Goal: Information Seeking & Learning: Check status

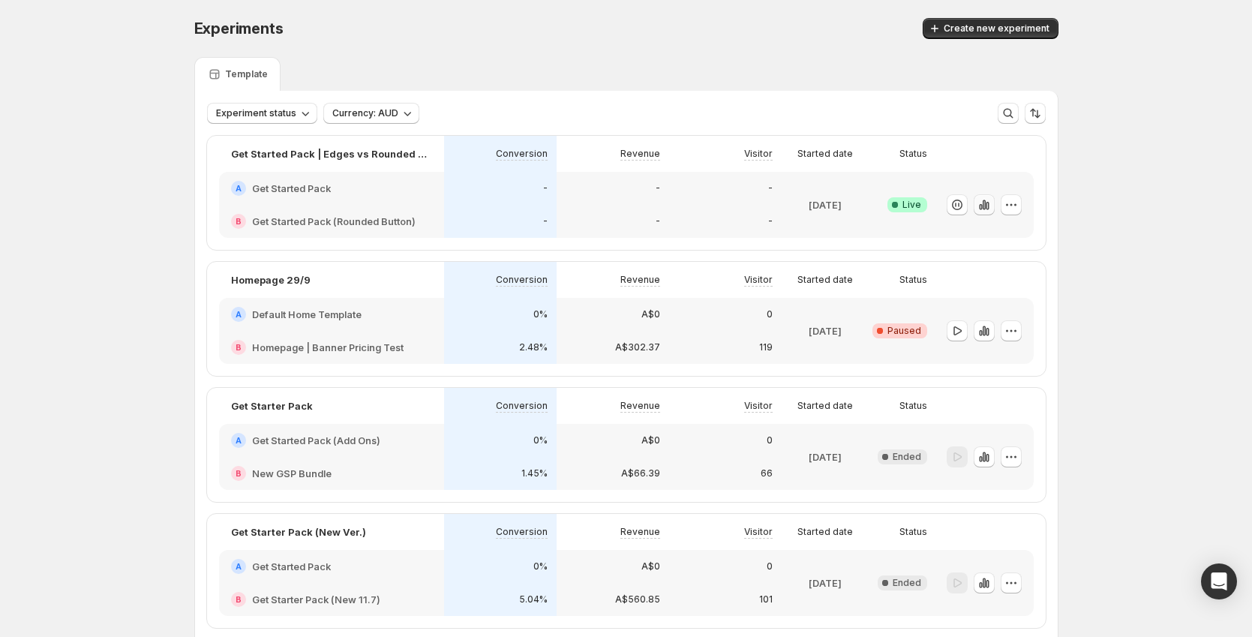
click at [983, 212] on icon "button" at bounding box center [984, 204] width 15 height 15
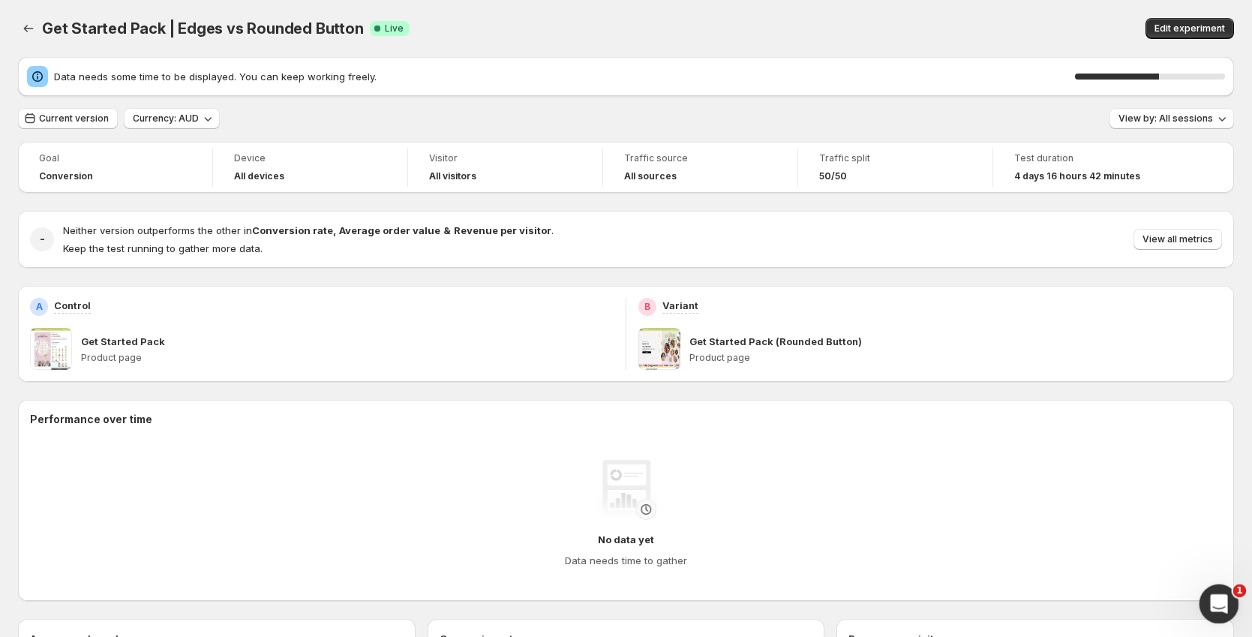
click at [1213, 595] on icon "Open Intercom Messenger" at bounding box center [1217, 602] width 25 height 25
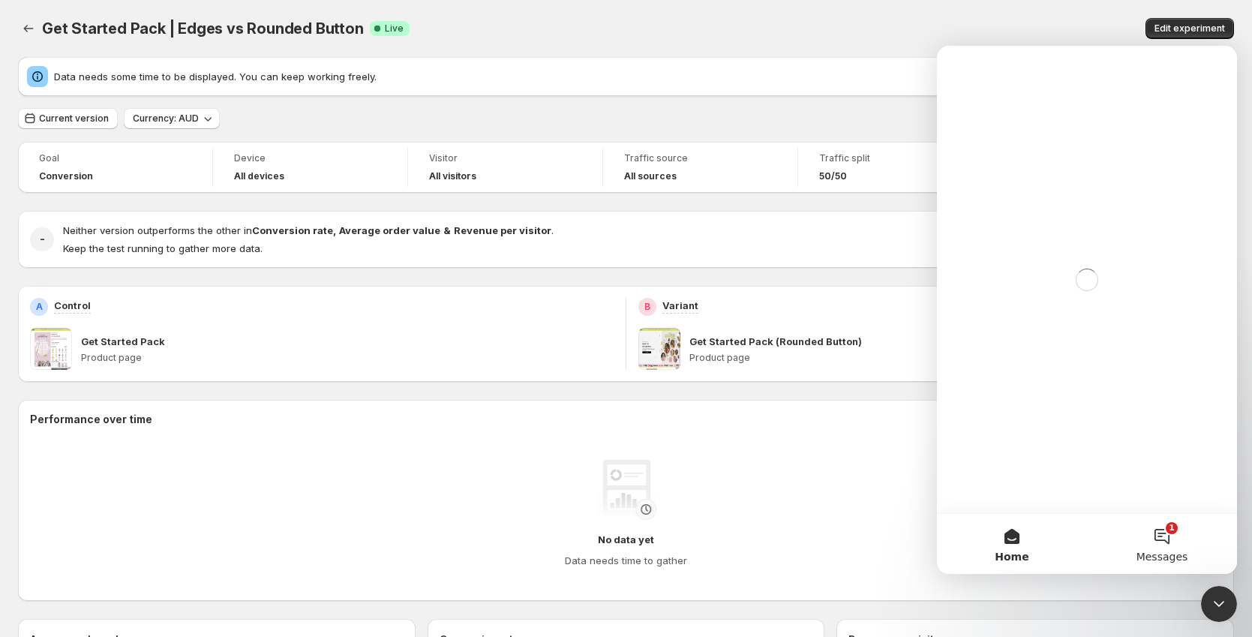
click at [1171, 546] on button "1 Messages" at bounding box center [1162, 544] width 150 height 60
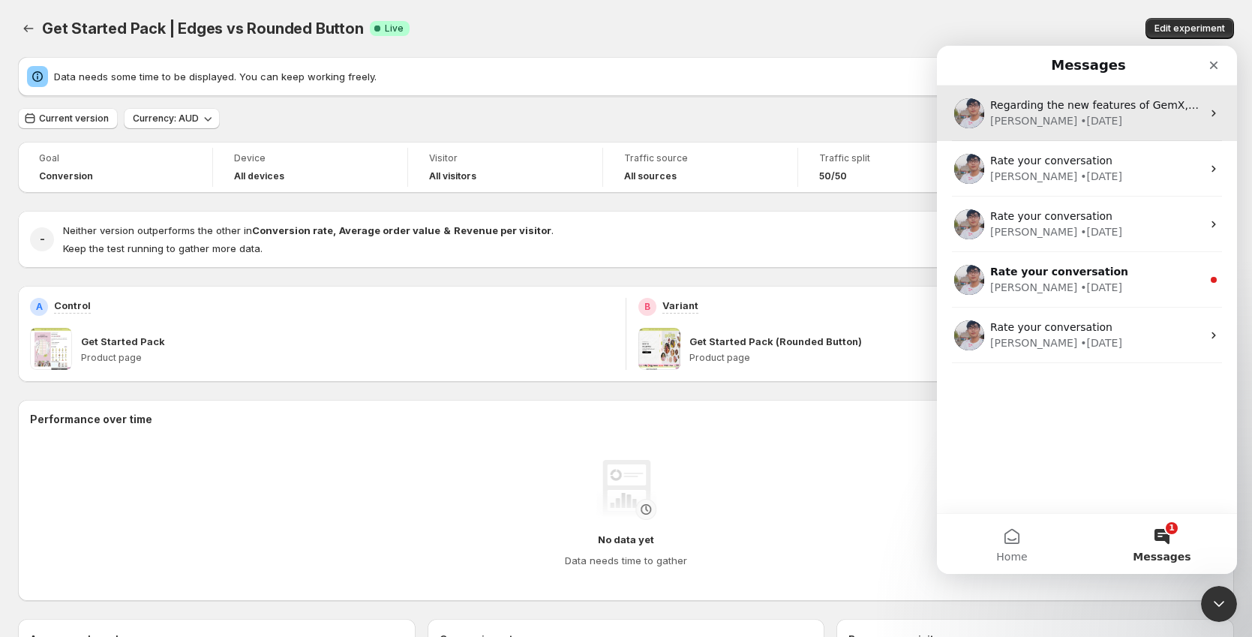
click at [1105, 127] on div "[PERSON_NAME] • [DATE]" at bounding box center [1096, 121] width 212 height 16
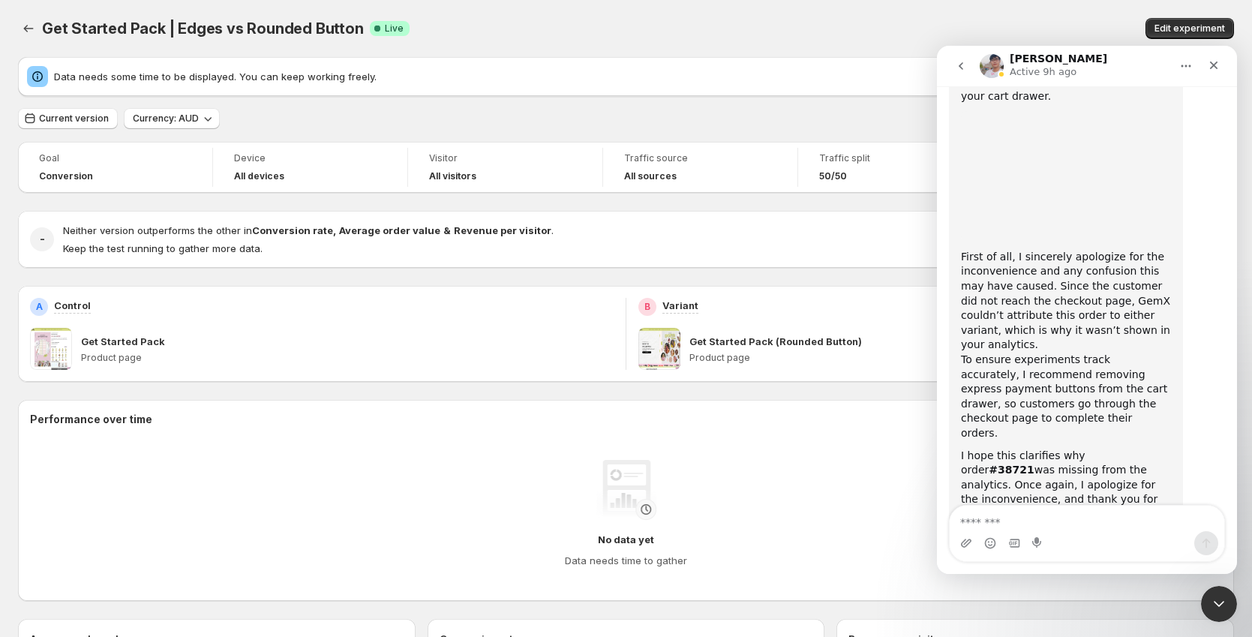
scroll to position [2554, 0]
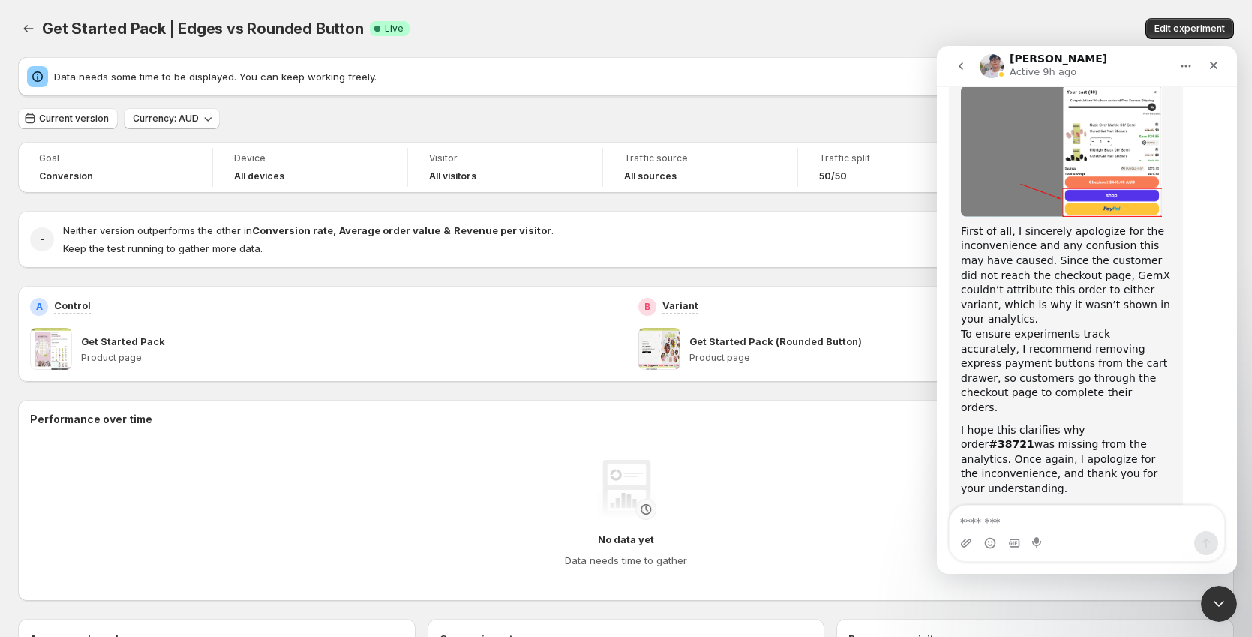
click at [1107, 583] on link "this link" at bounding box center [1127, 589] width 41 height 12
click at [1025, 524] on textarea "Message…" at bounding box center [1087, 519] width 275 height 26
type textarea "**********"
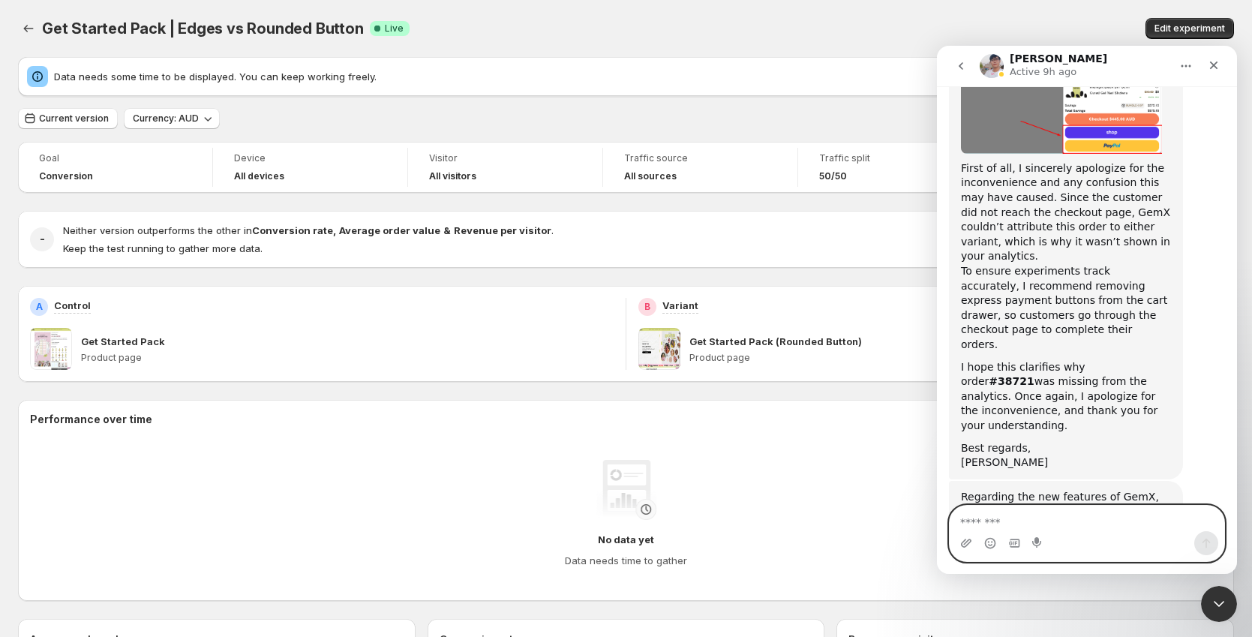
scroll to position [2619, 0]
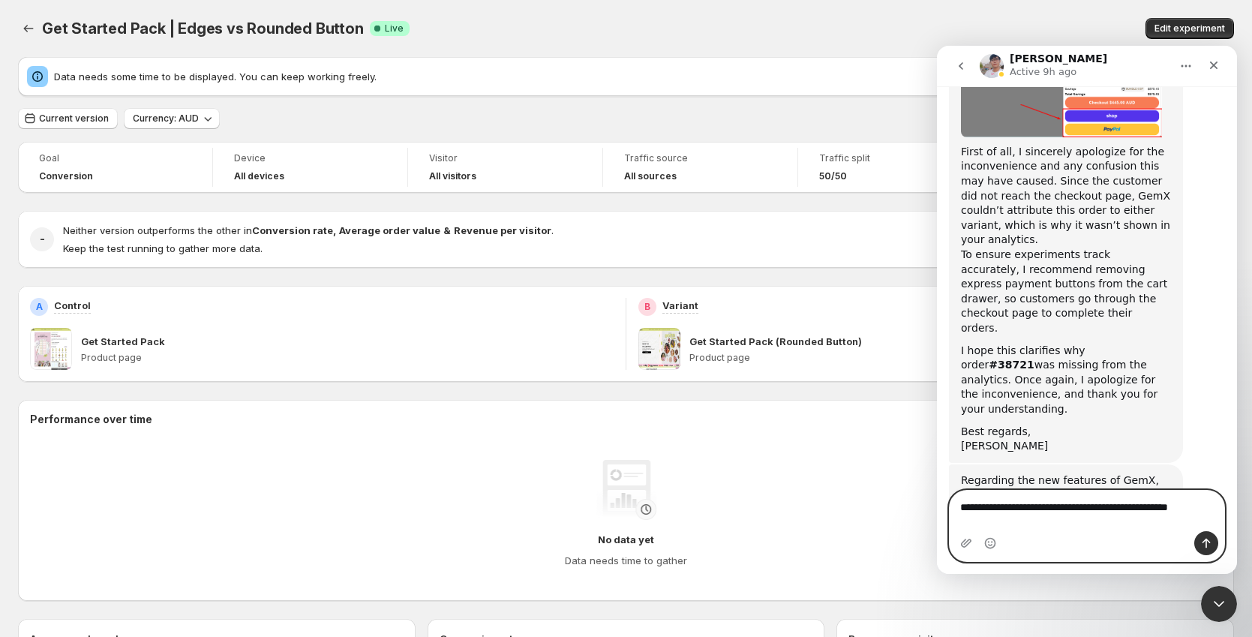
type textarea "**********"
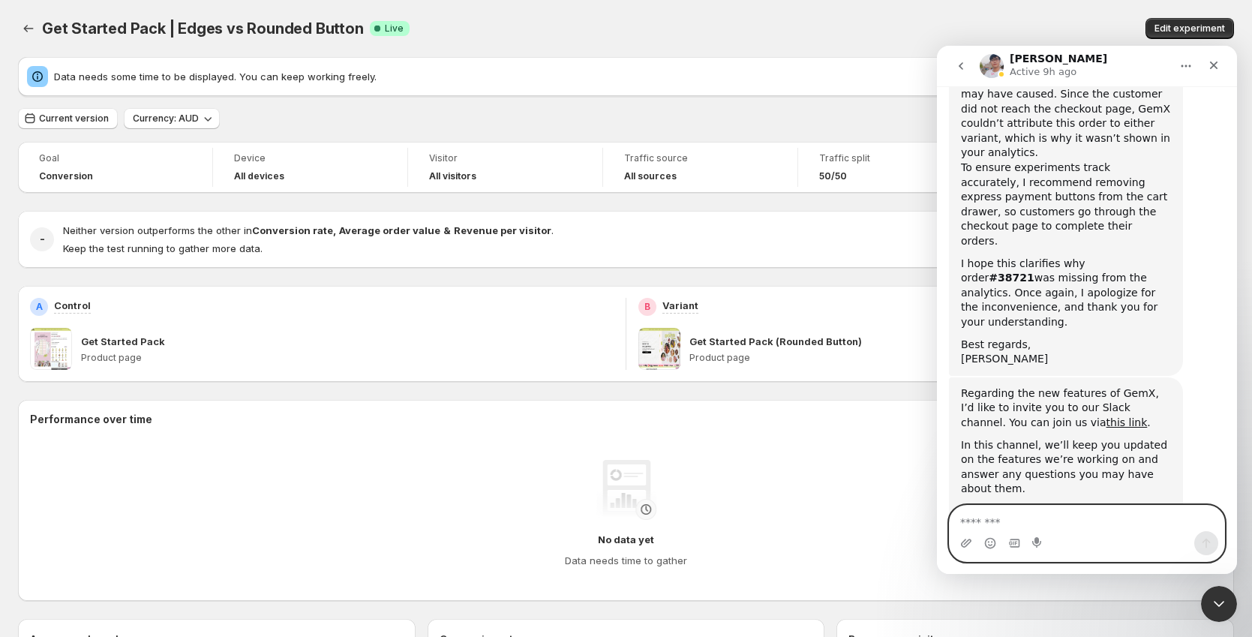
scroll to position [2809, 0]
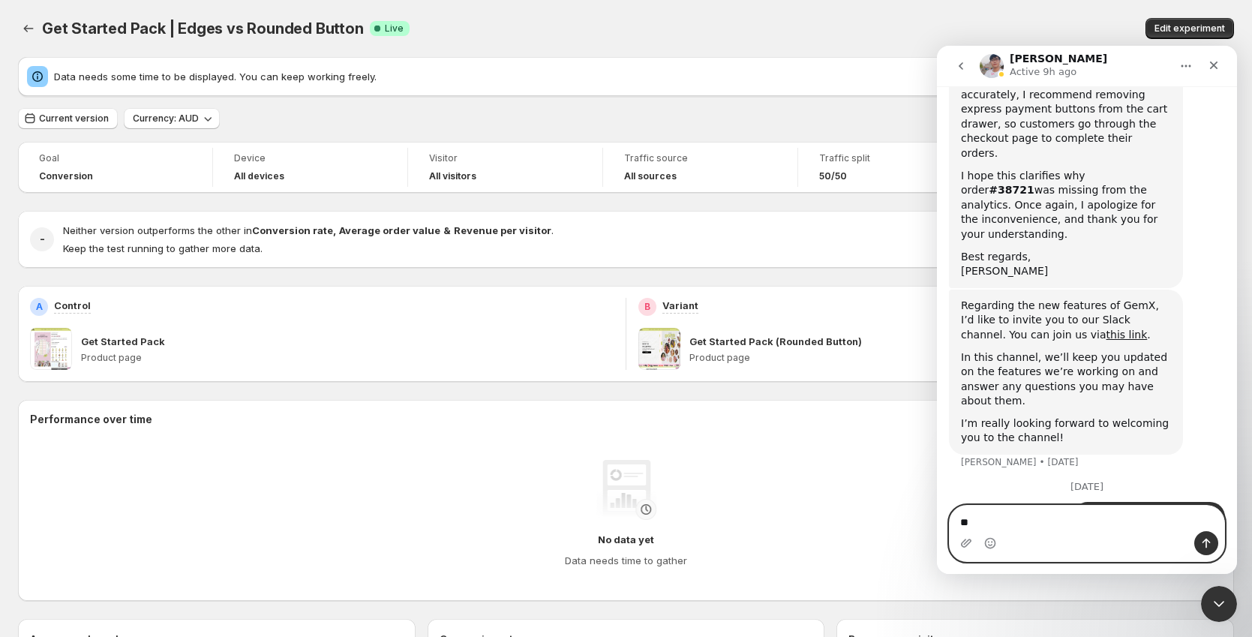
type textarea "*"
type textarea "**********"
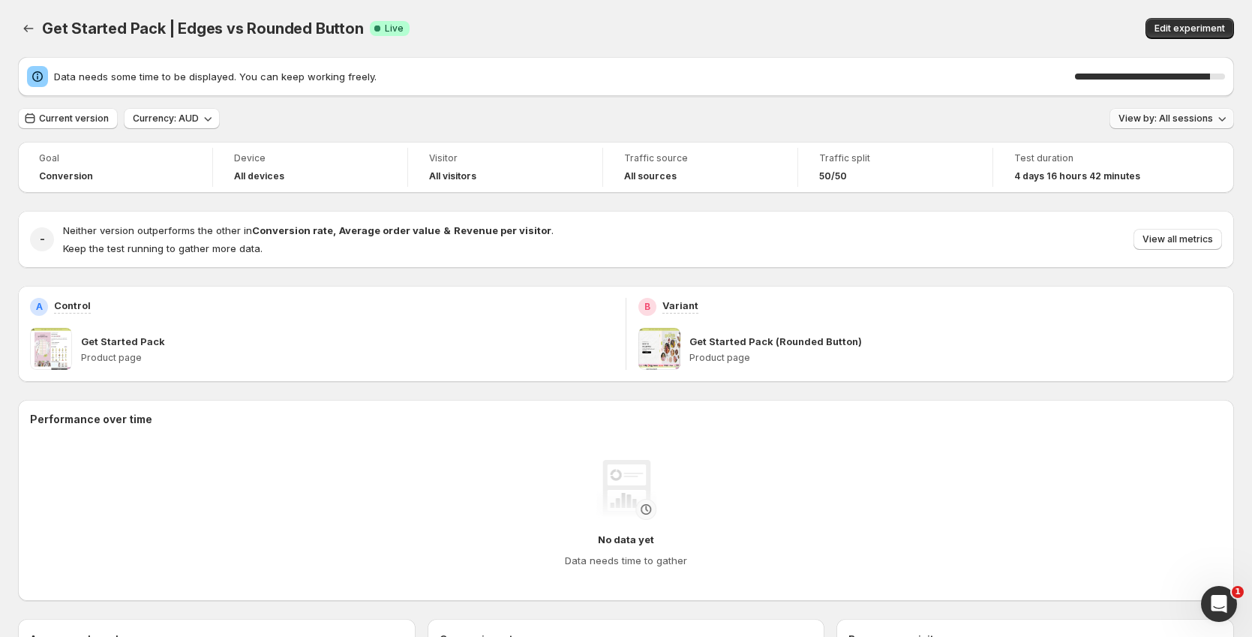
click at [1175, 111] on button "View by: All sessions" at bounding box center [1172, 118] width 125 height 21
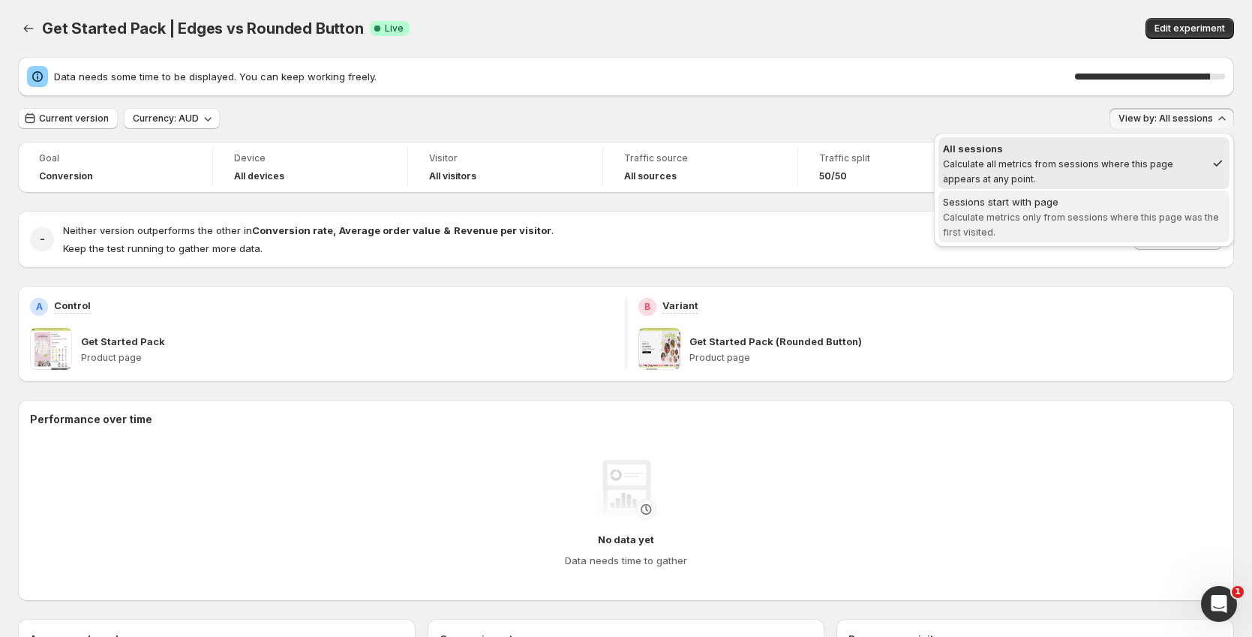
click at [1111, 200] on div "Sessions start with page" at bounding box center [1084, 201] width 282 height 15
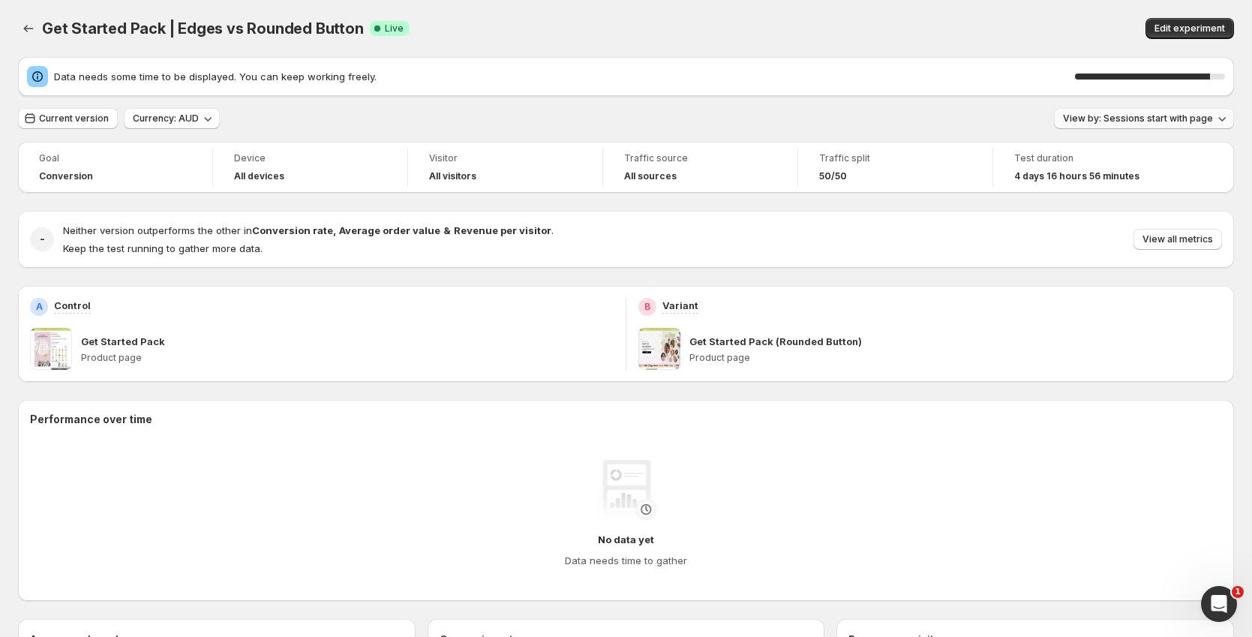
click at [1119, 121] on span "View by: Sessions start with page" at bounding box center [1138, 119] width 150 height 12
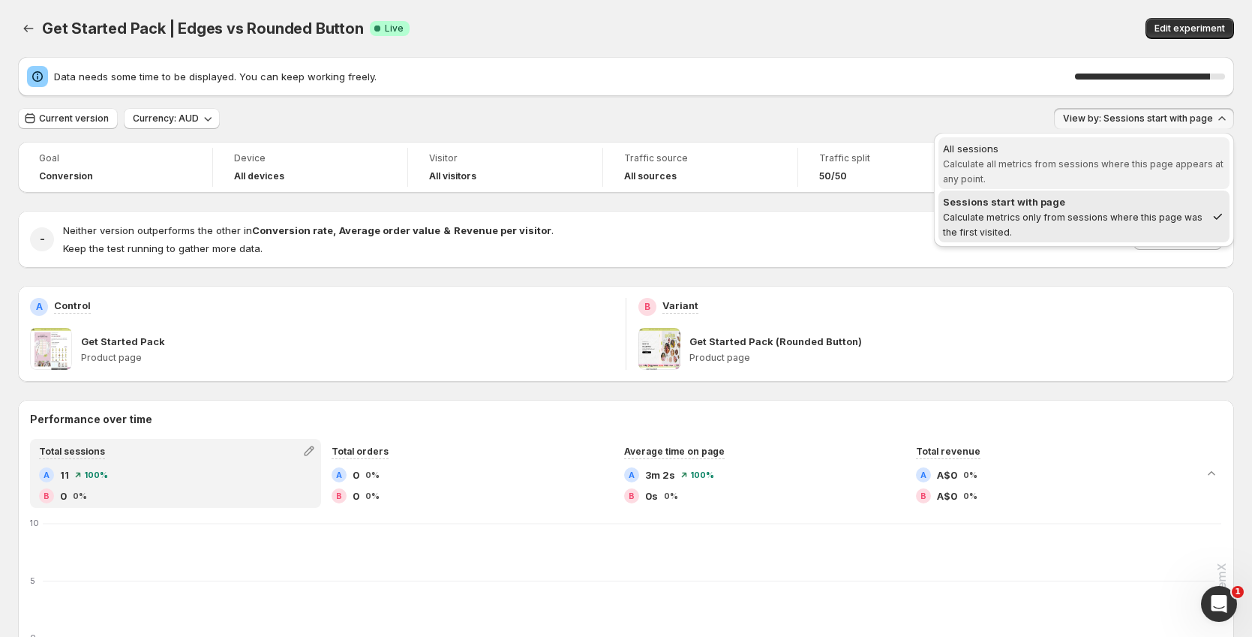
click at [1106, 164] on span "Calculate all metrics from sessions where this page appears at any point." at bounding box center [1083, 171] width 281 height 26
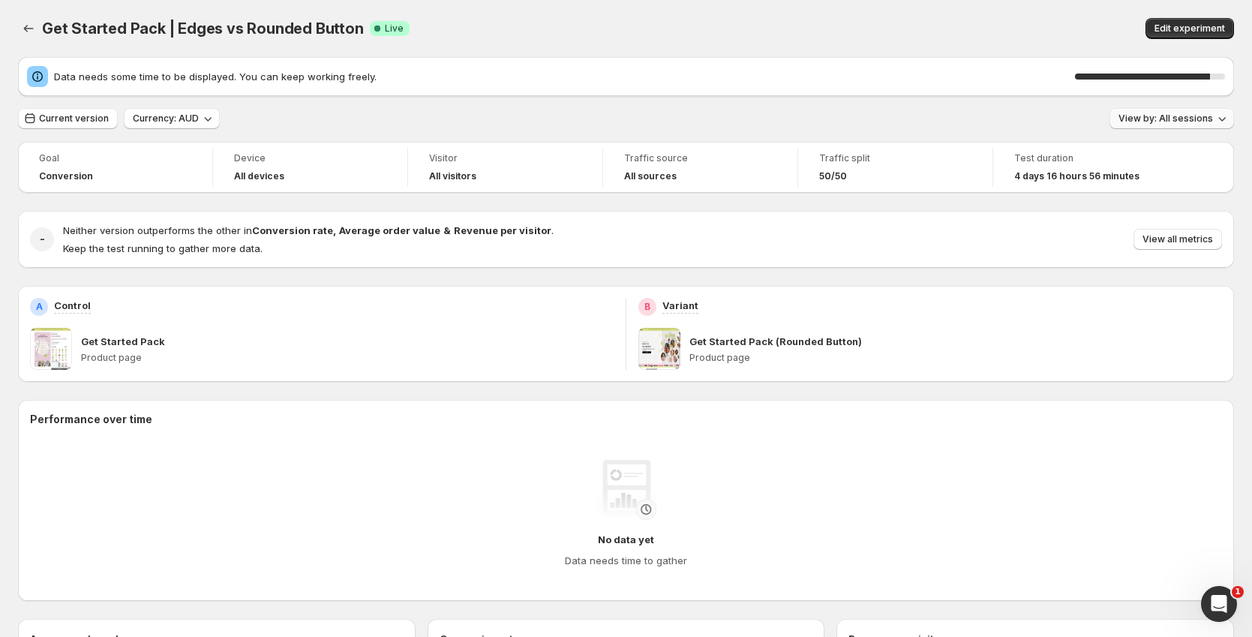
click at [1181, 117] on span "View by: All sessions" at bounding box center [1166, 119] width 95 height 12
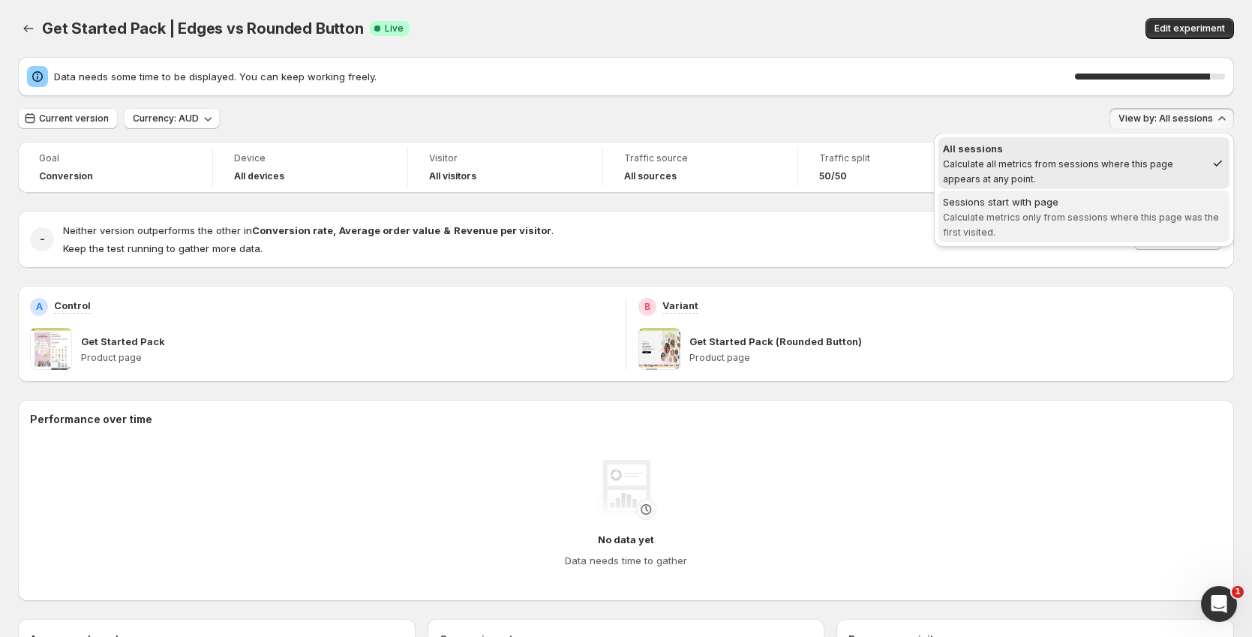
click at [1125, 200] on div "Sessions start with page" at bounding box center [1084, 201] width 282 height 15
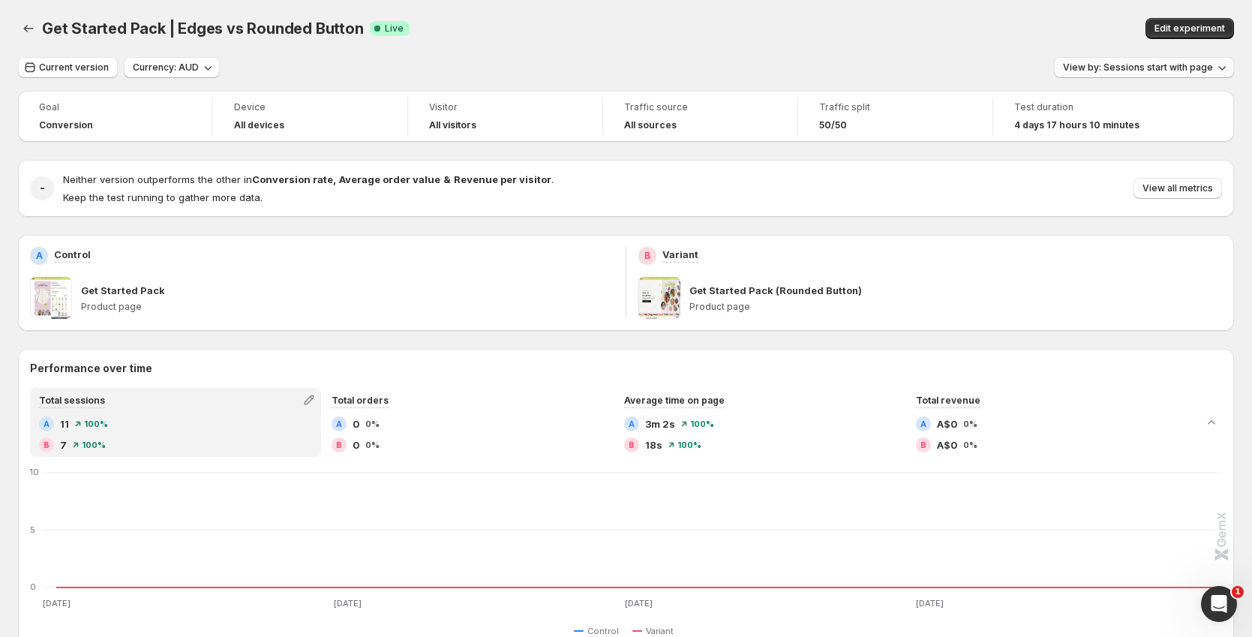
click at [1170, 74] on button "View by: Sessions start with page" at bounding box center [1144, 67] width 180 height 21
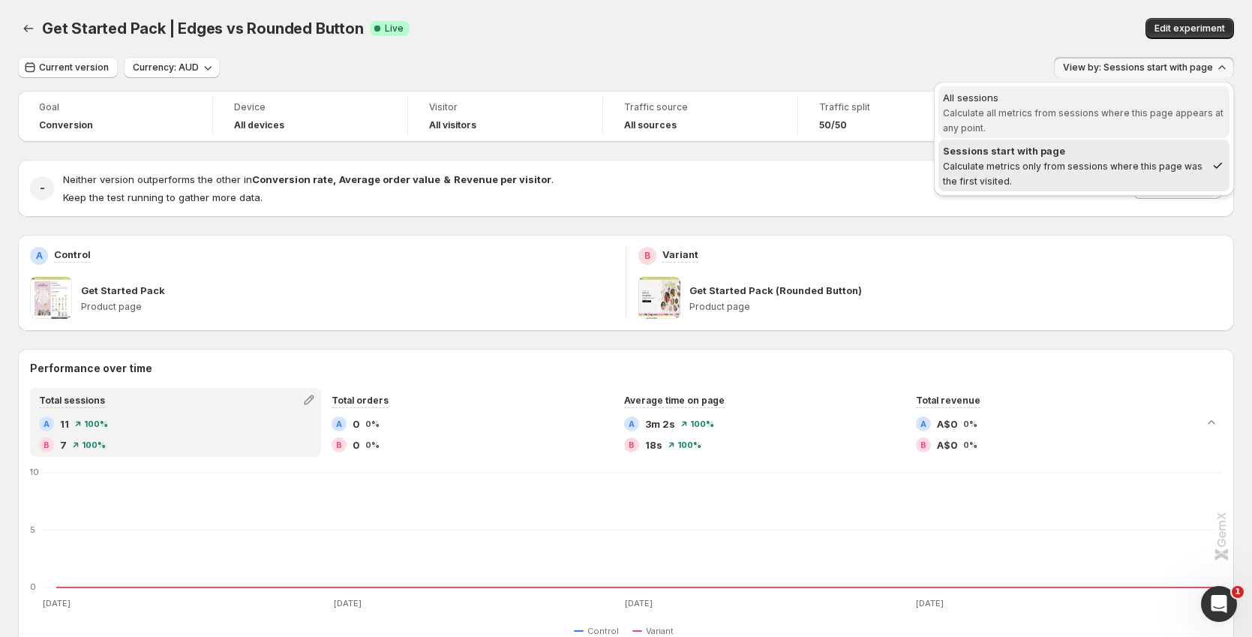
click at [1078, 113] on span "Calculate all metrics from sessions where this page appears at any point." at bounding box center [1083, 120] width 281 height 26
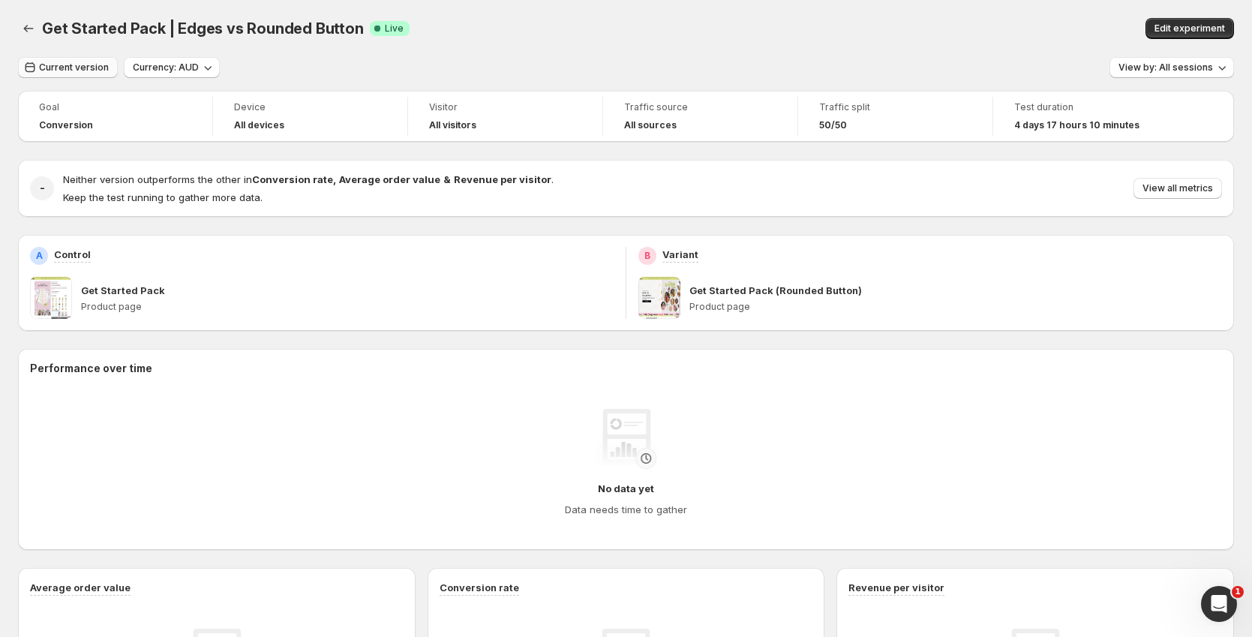
click at [79, 71] on span "Current version" at bounding box center [74, 68] width 70 height 12
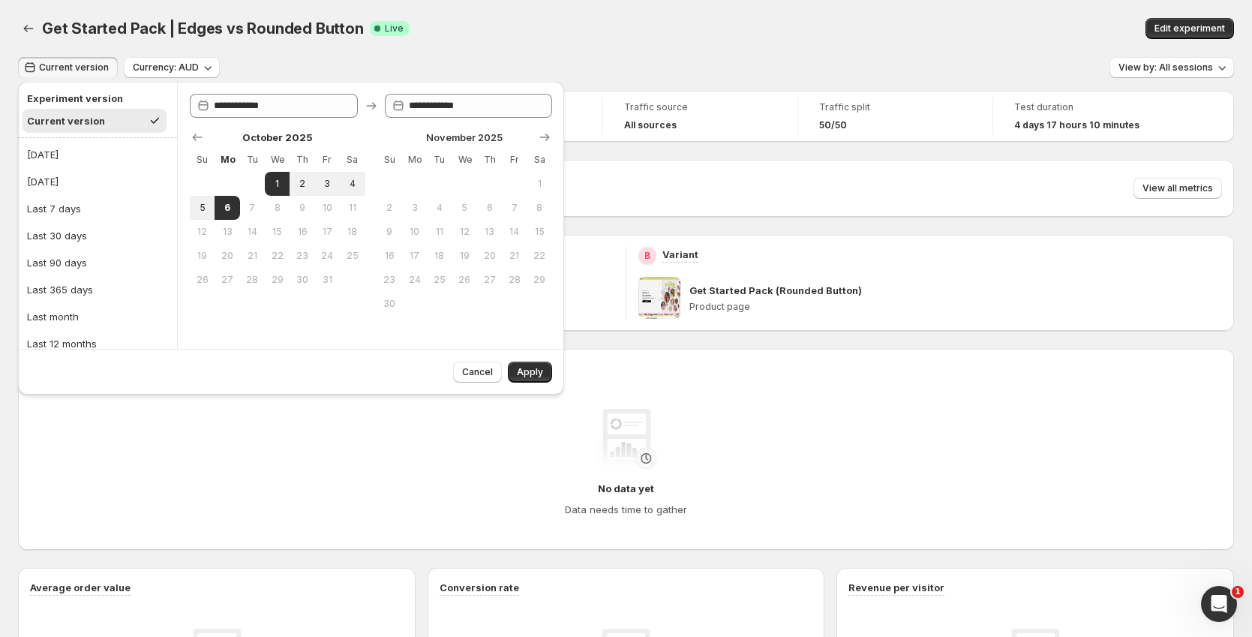
click at [125, 123] on button "Current version" at bounding box center [95, 121] width 144 height 24
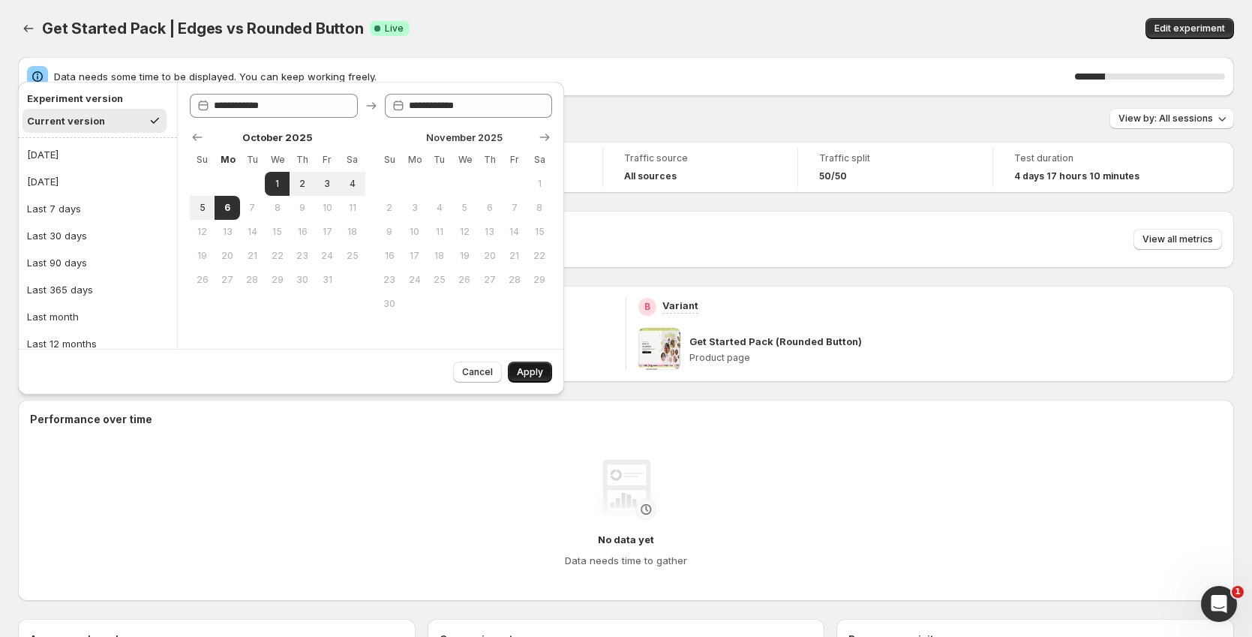
click at [521, 368] on span "Apply" at bounding box center [530, 372] width 26 height 12
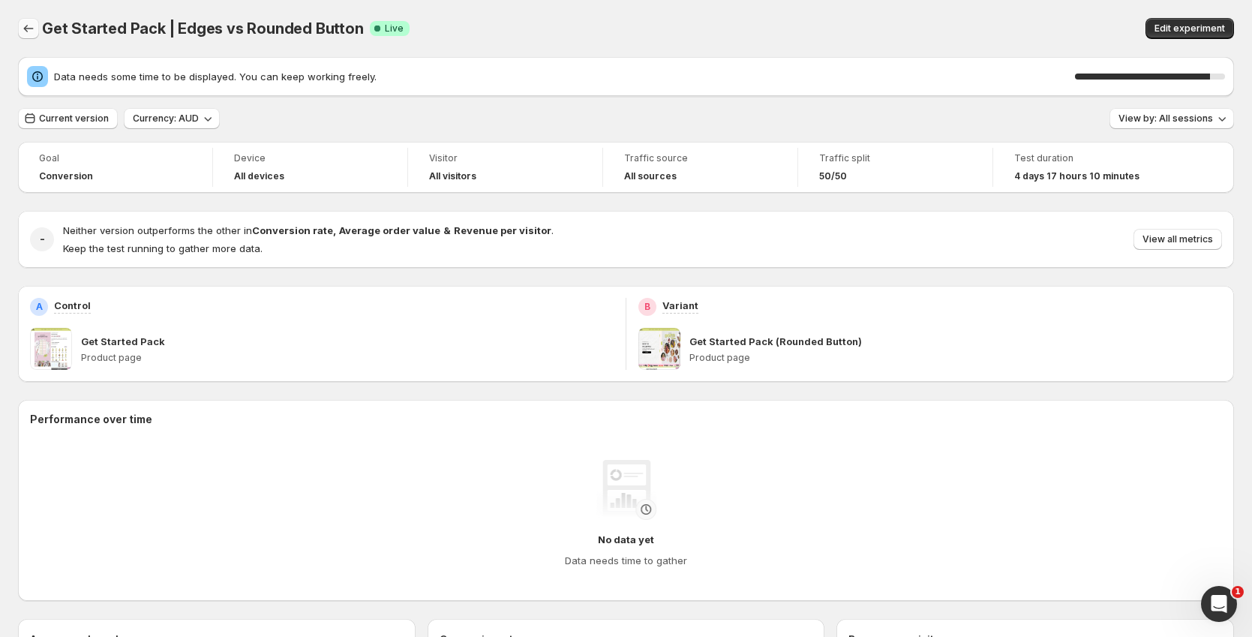
click at [30, 30] on icon "Back" at bounding box center [28, 28] width 15 height 15
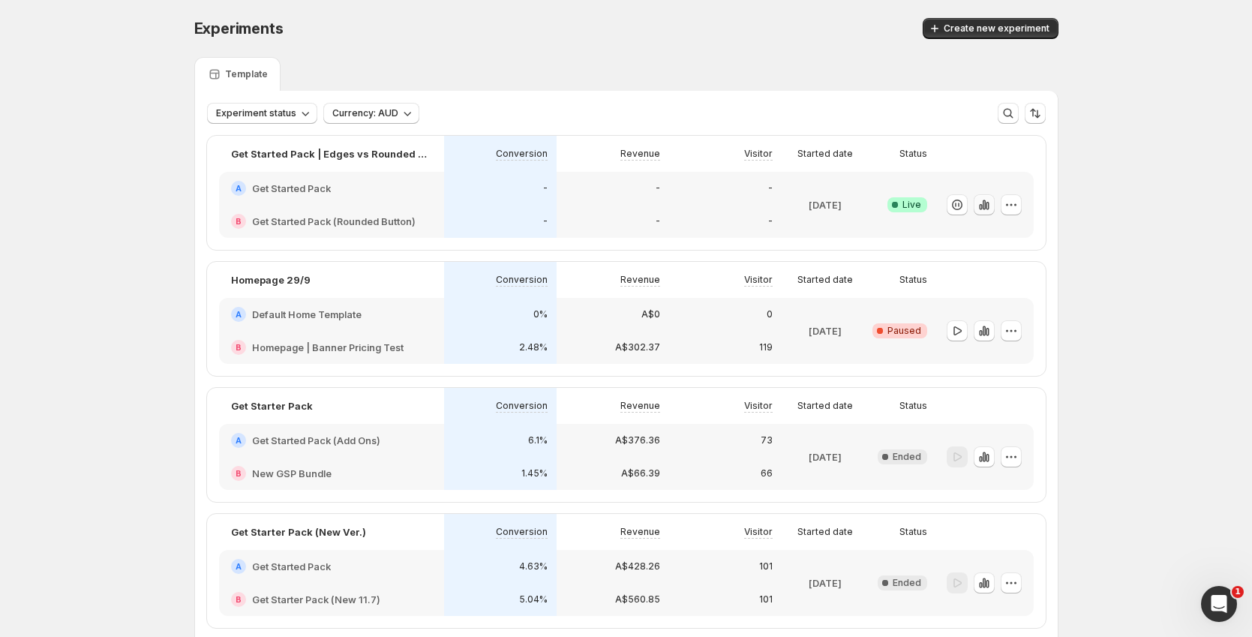
click at [985, 203] on icon "button" at bounding box center [983, 205] width 3 height 10
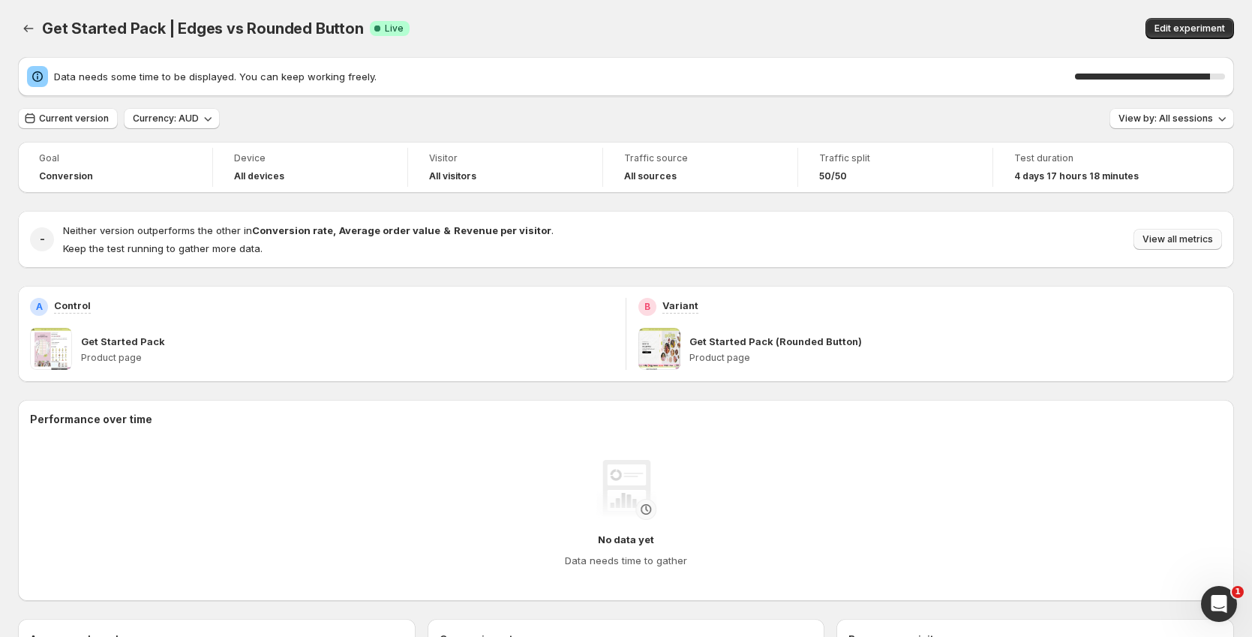
click at [1178, 239] on span "View all metrics" at bounding box center [1178, 239] width 71 height 12
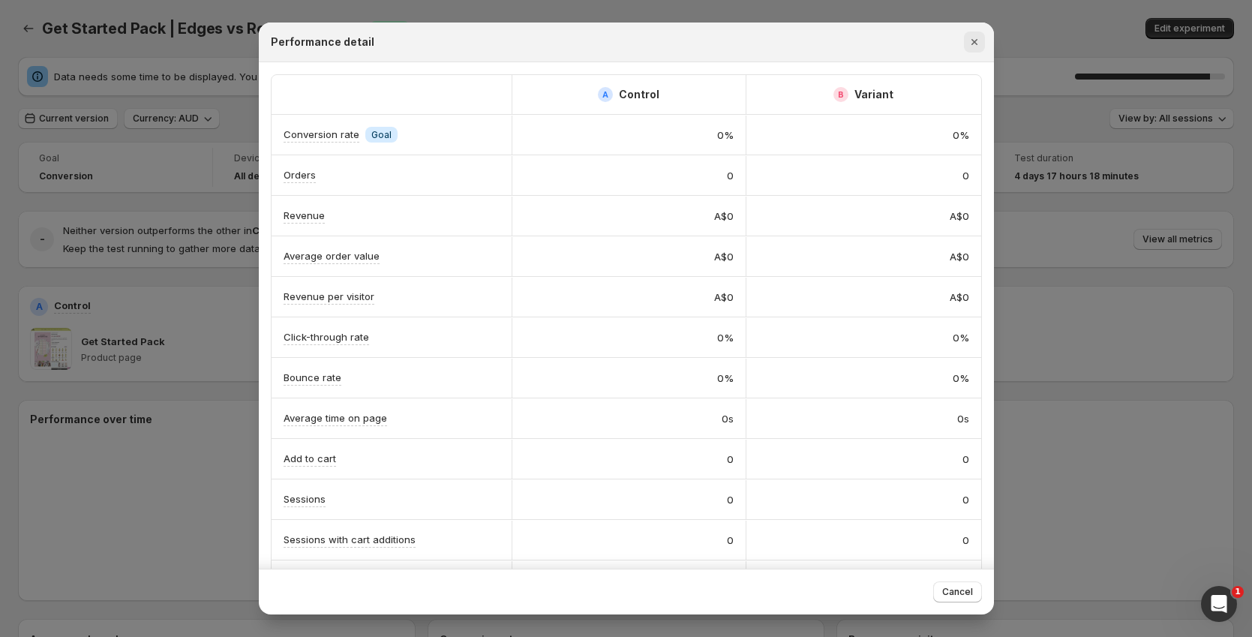
click at [982, 38] on button "Close" at bounding box center [974, 42] width 21 height 21
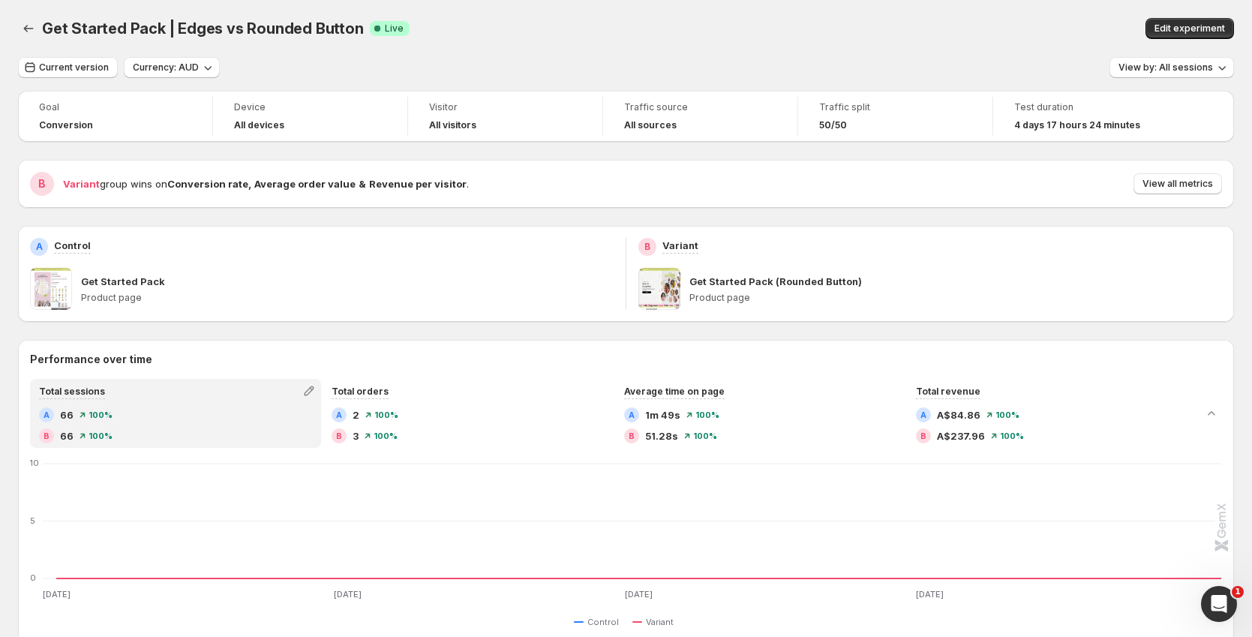
click at [989, 14] on div "Get Started Pack | Edges vs Rounded Button. This page is ready Get Started Pack…" at bounding box center [626, 28] width 1216 height 57
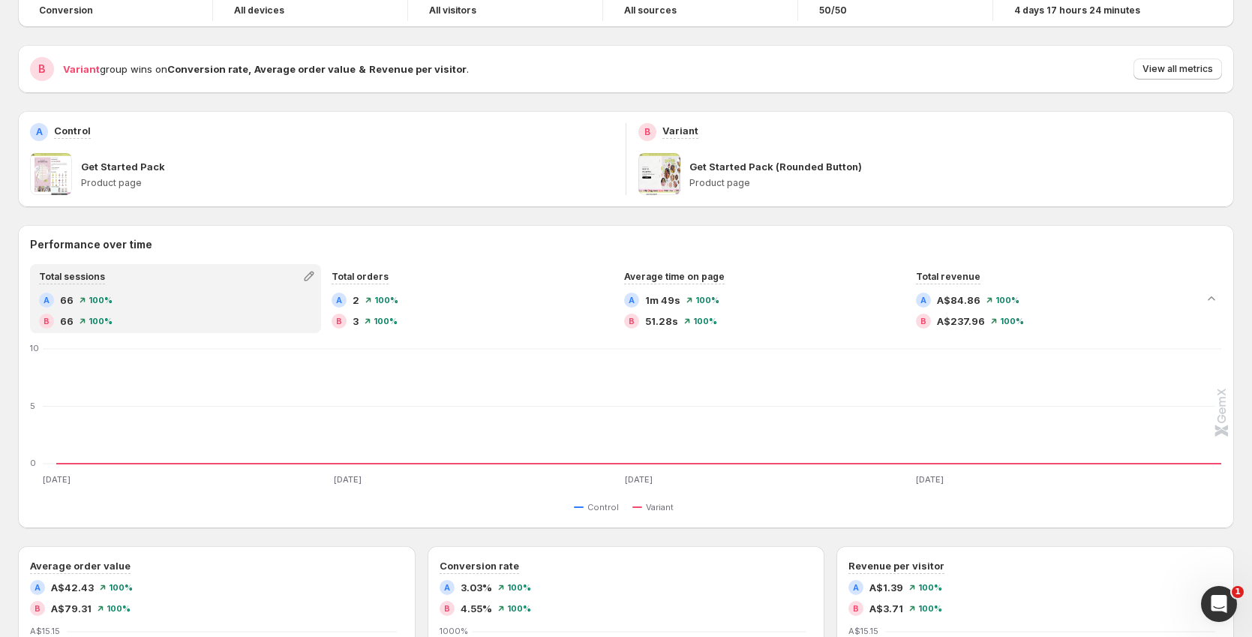
scroll to position [104, 0]
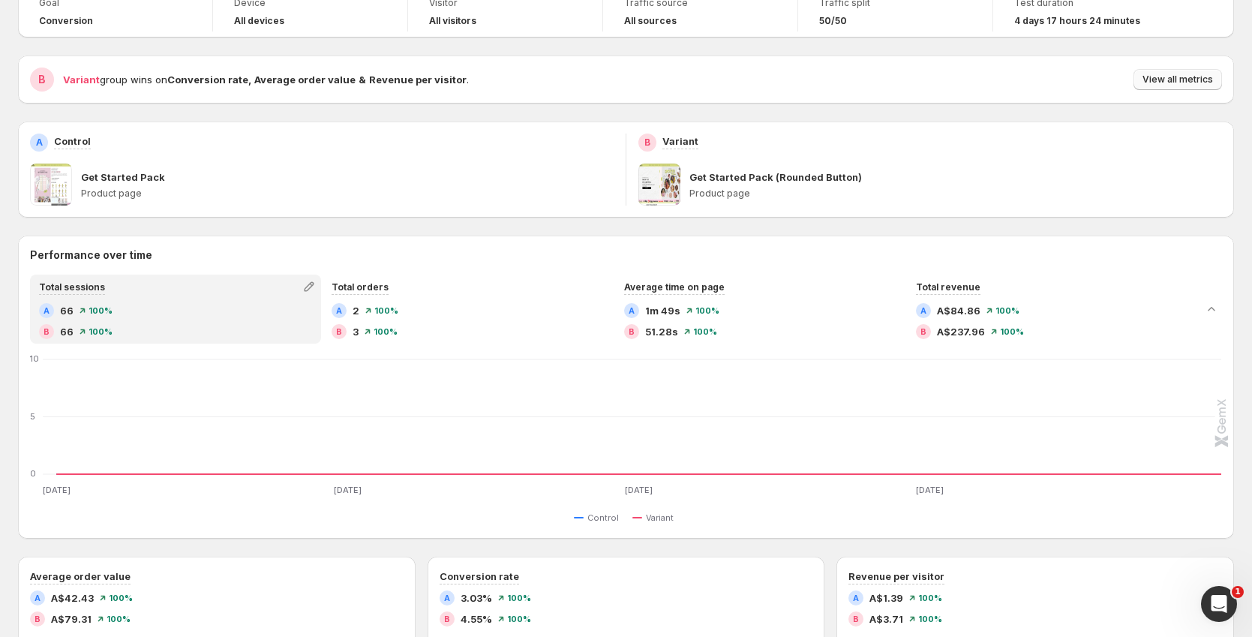
click at [1201, 72] on button "View all metrics" at bounding box center [1178, 79] width 89 height 21
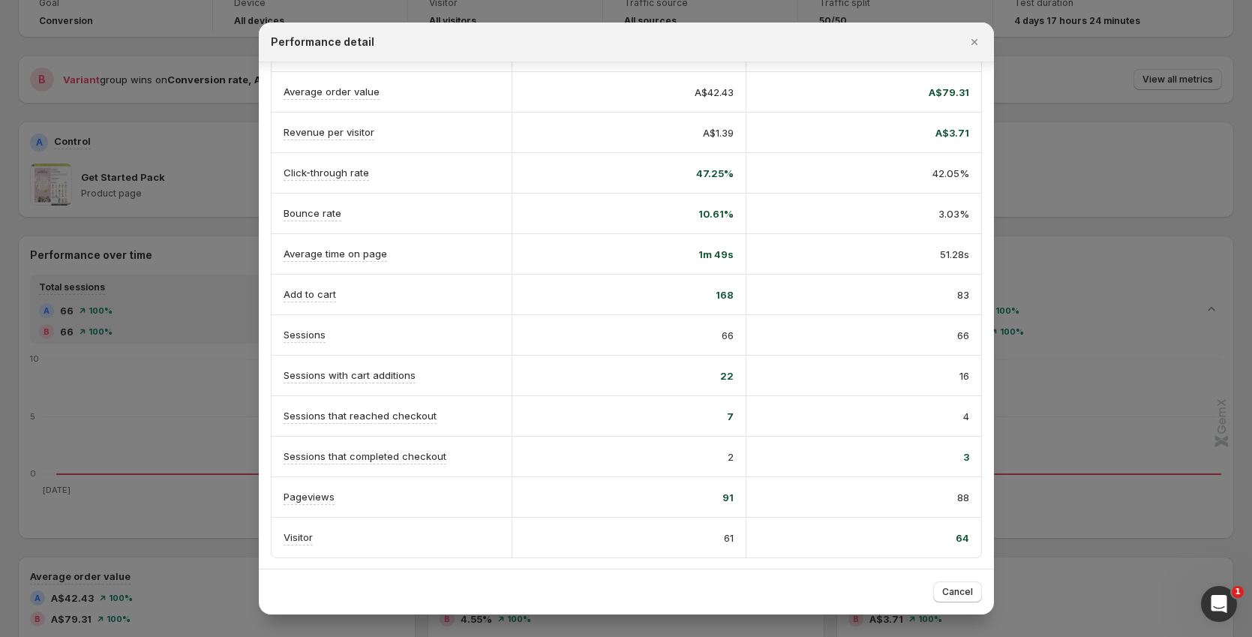
scroll to position [168, 0]
click at [606, 347] on div "66" at bounding box center [629, 333] width 235 height 39
click at [981, 43] on icon "Close" at bounding box center [974, 42] width 15 height 15
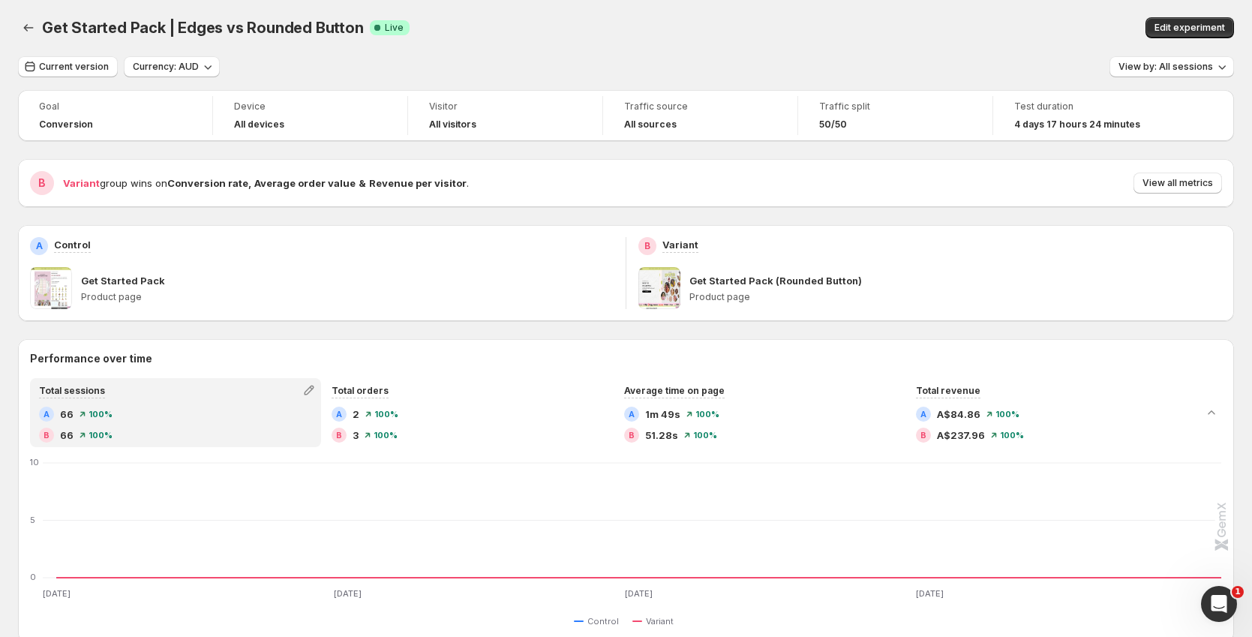
scroll to position [0, 0]
click at [1192, 71] on span "View by: All sessions" at bounding box center [1166, 68] width 95 height 12
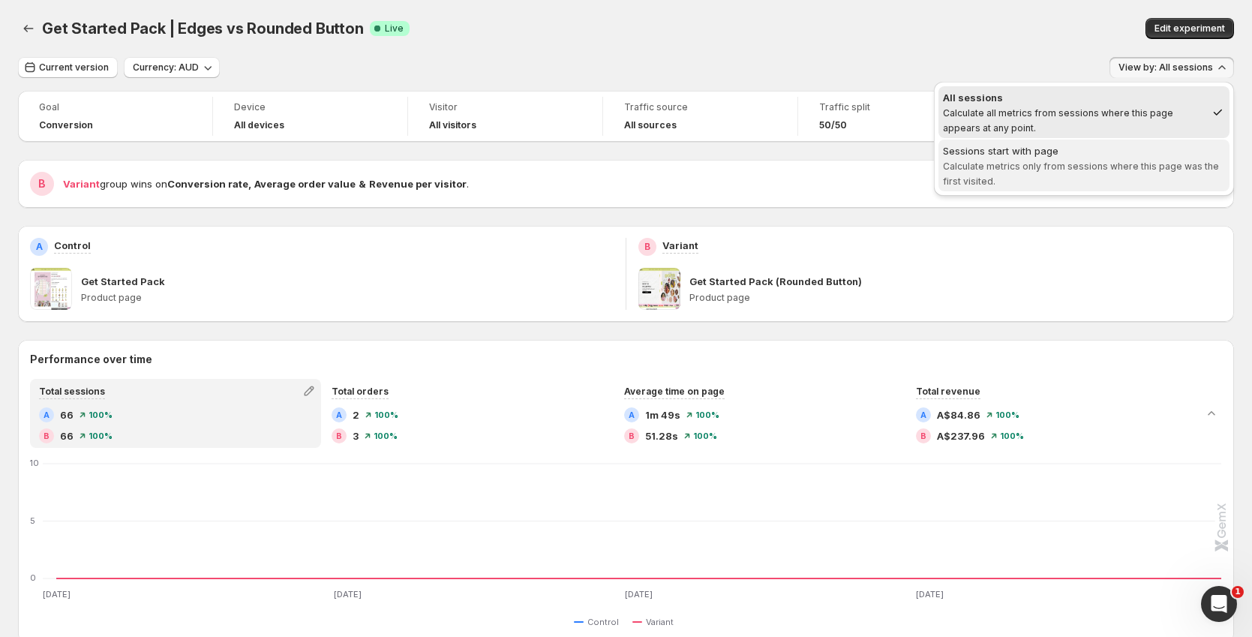
click at [1058, 146] on div "Sessions start with page" at bounding box center [1084, 150] width 282 height 15
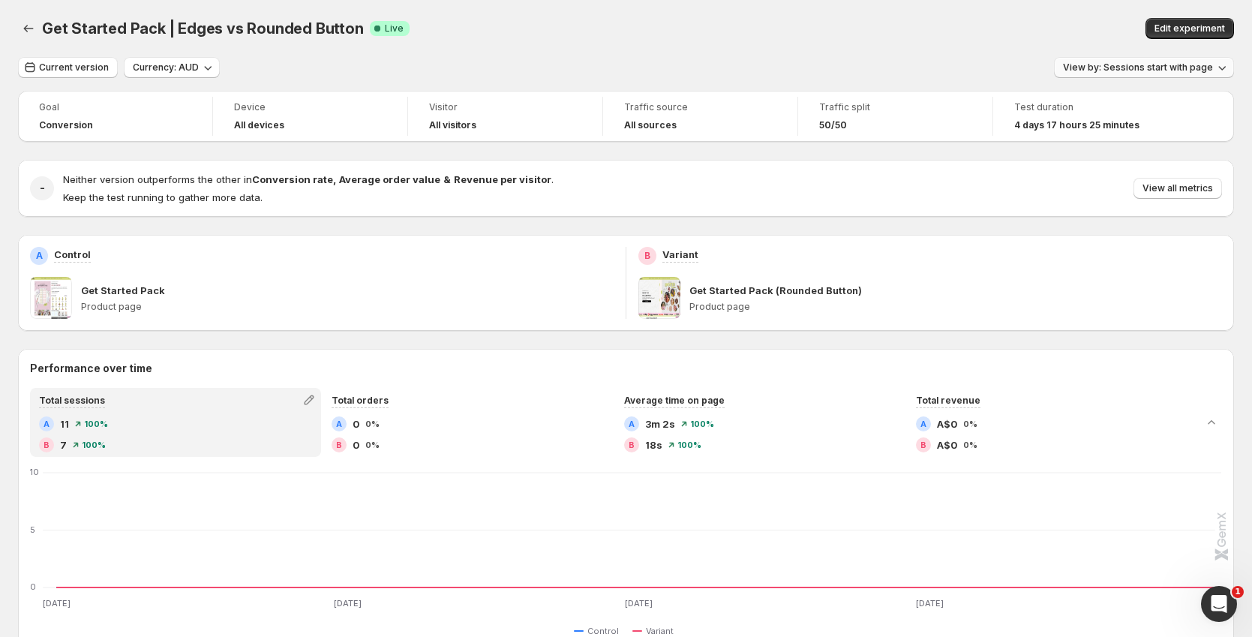
click at [1166, 76] on button "View by: Sessions start with page" at bounding box center [1144, 67] width 180 height 21
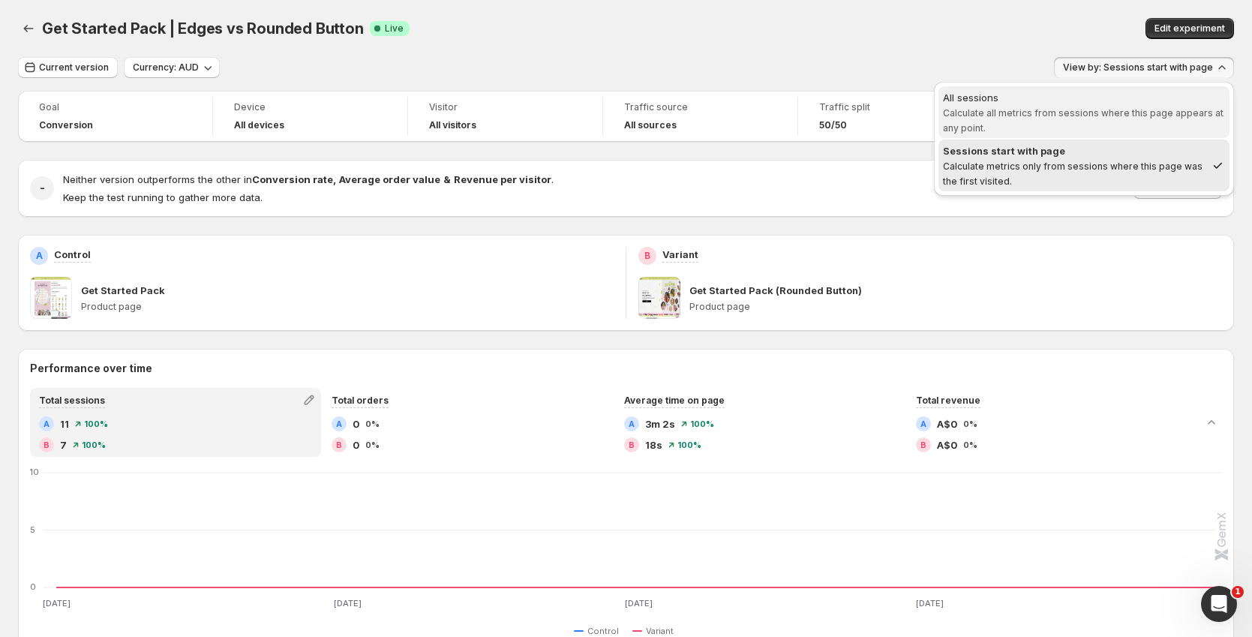
click at [1102, 114] on span "Calculate all metrics from sessions where this page appears at any point." at bounding box center [1083, 120] width 281 height 26
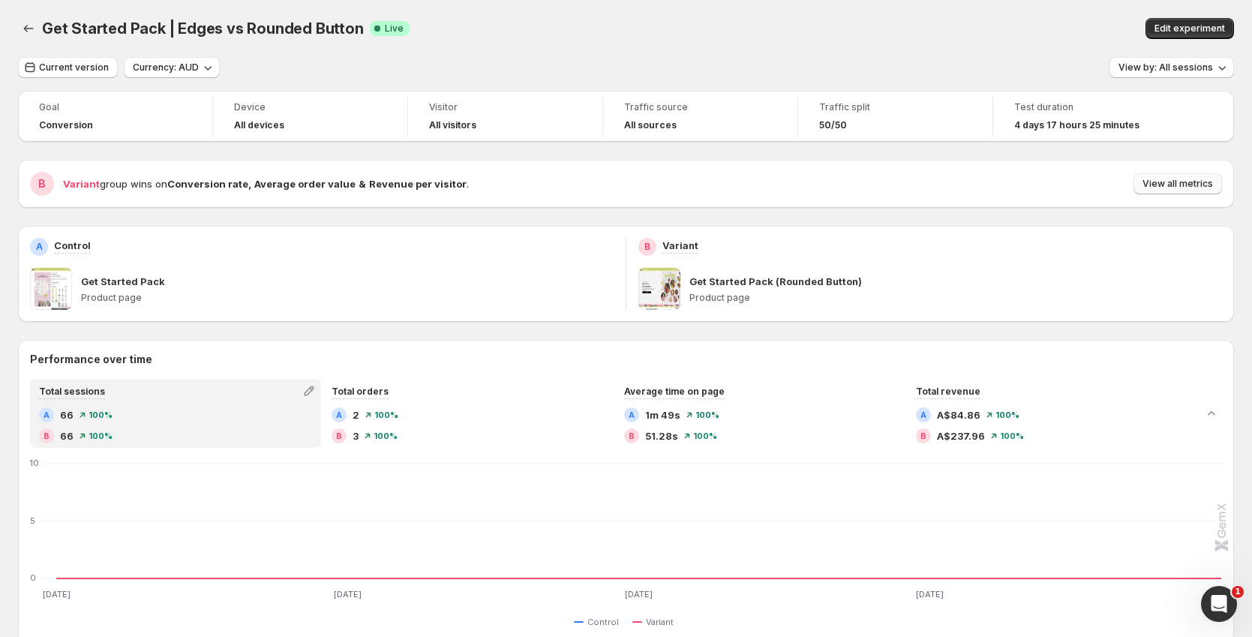
click at [1193, 180] on span "View all metrics" at bounding box center [1178, 184] width 71 height 12
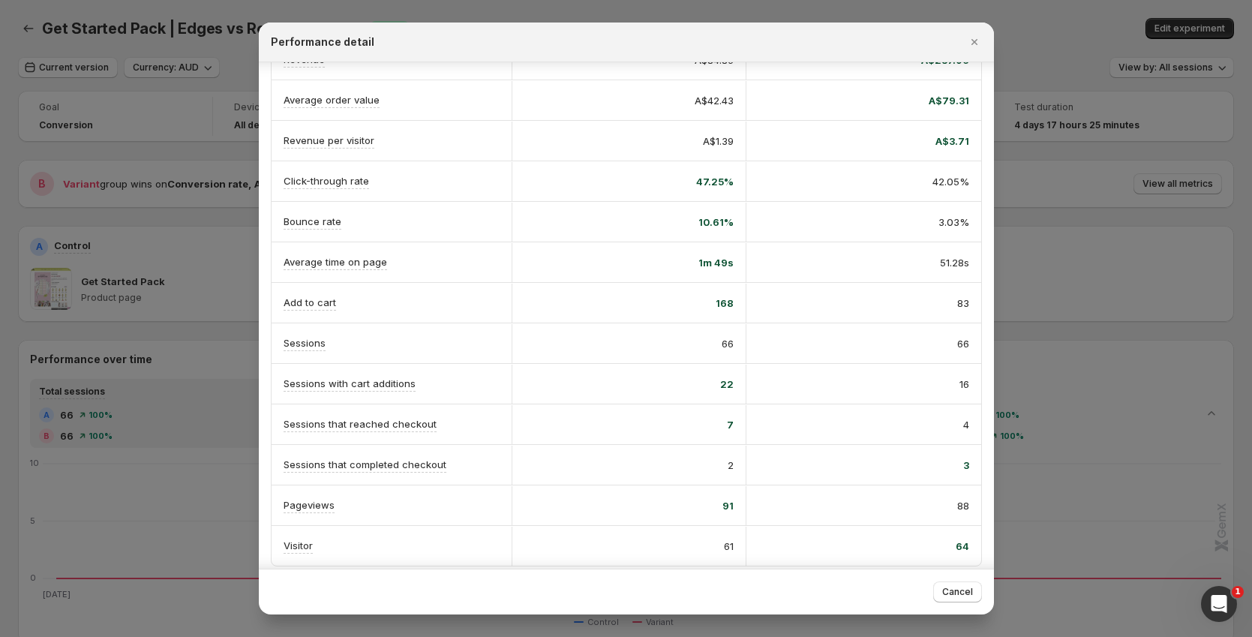
scroll to position [168, 0]
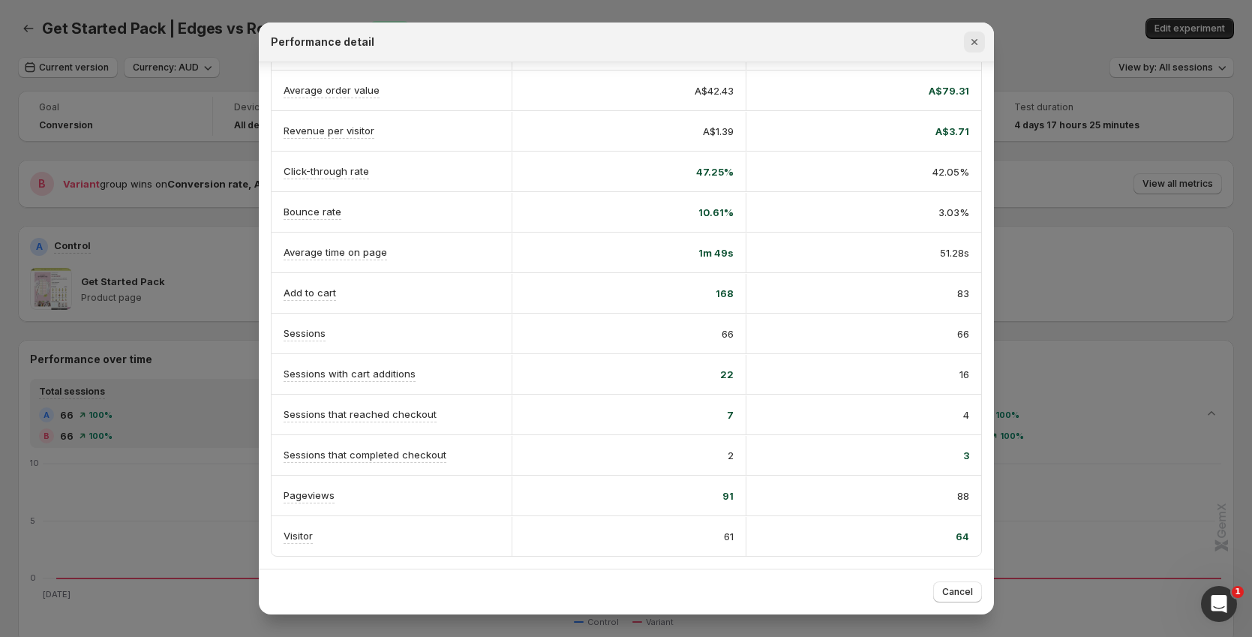
click at [972, 35] on icon "Close" at bounding box center [974, 42] width 15 height 15
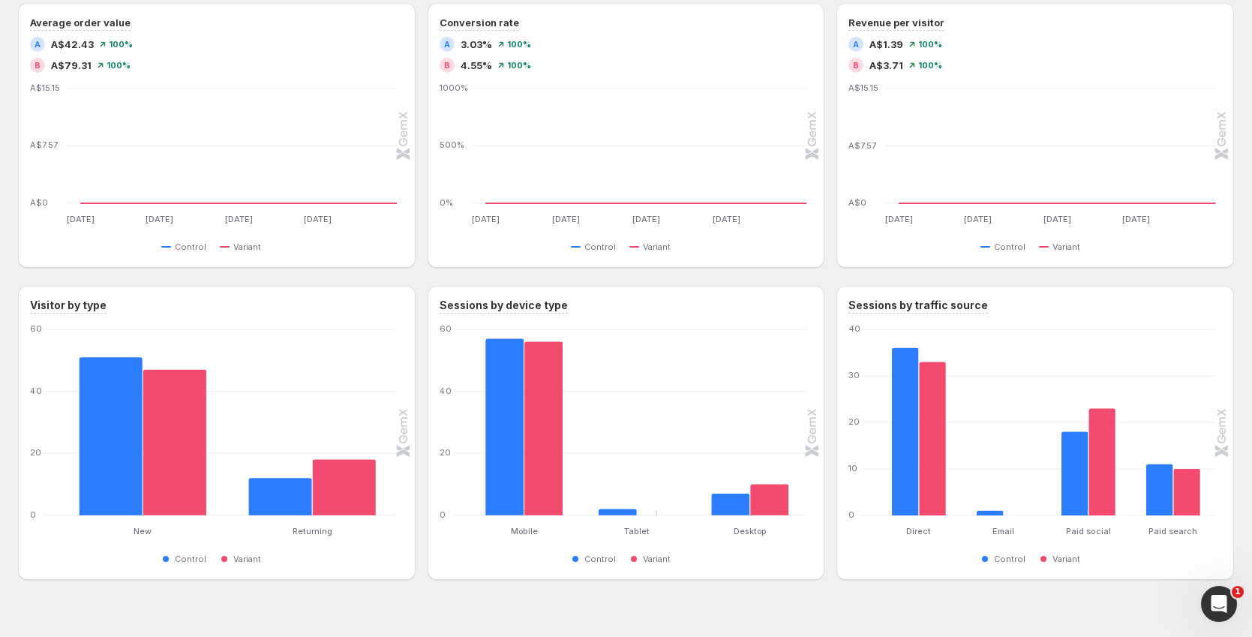
scroll to position [682, 0]
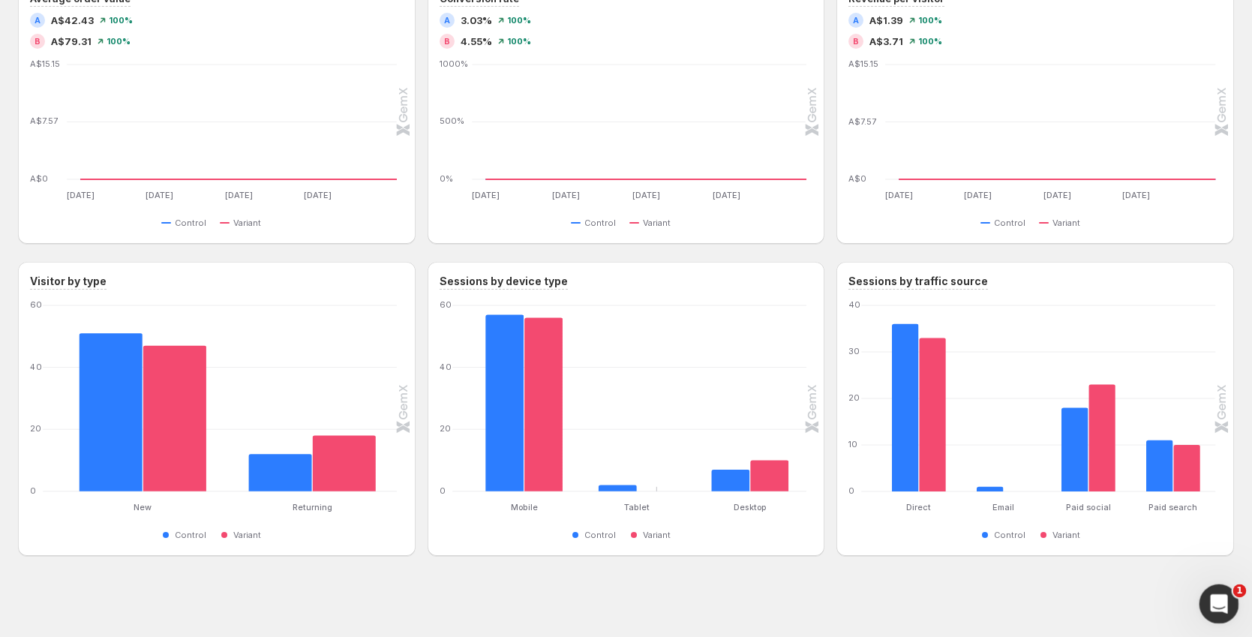
click at [1212, 585] on div "Open Intercom Messenger" at bounding box center [1217, 602] width 50 height 50
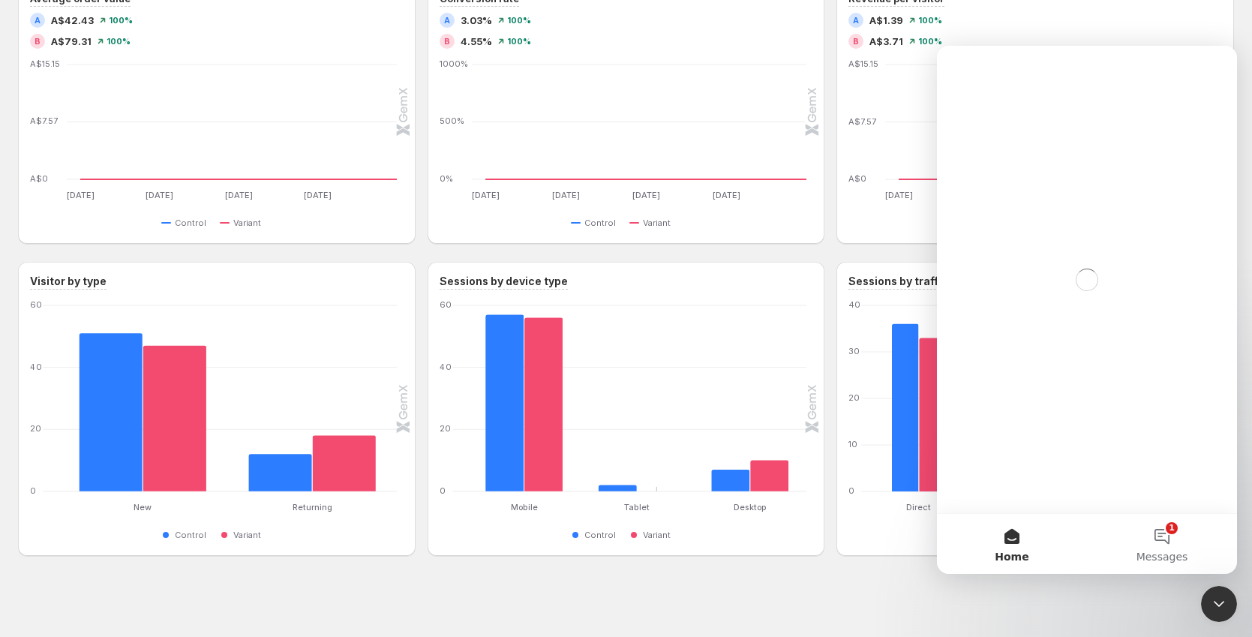
scroll to position [0, 0]
click at [1176, 523] on button "1 Messages" at bounding box center [1162, 544] width 150 height 60
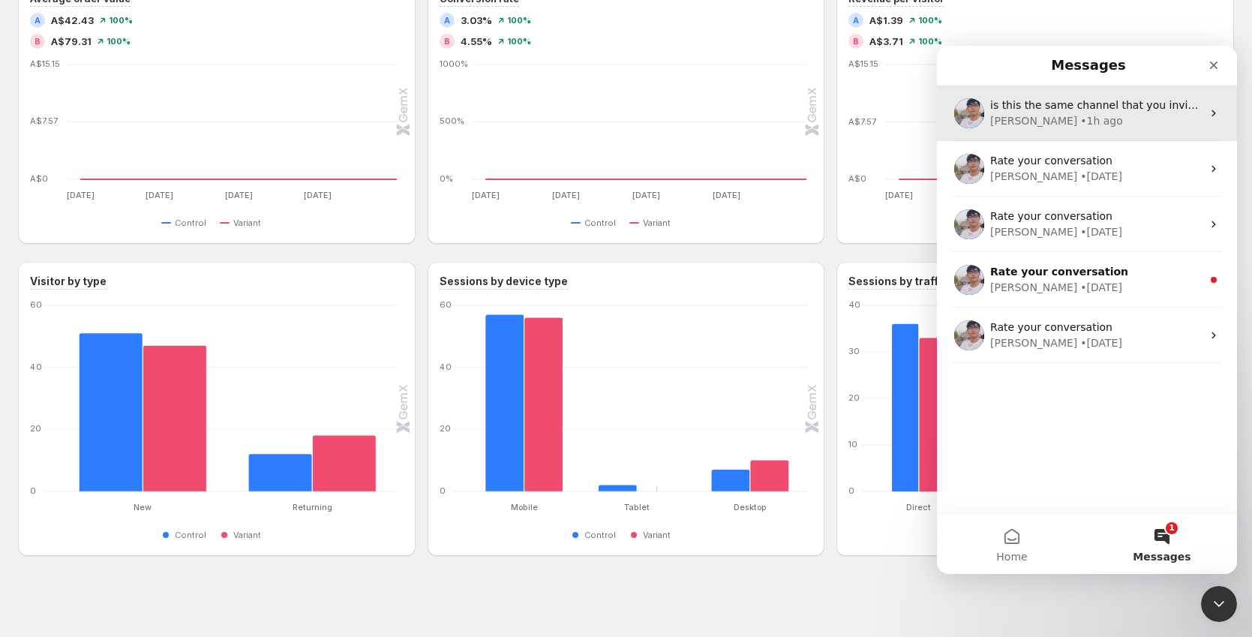
click at [1117, 122] on div "Antony • 1h ago" at bounding box center [1096, 121] width 212 height 16
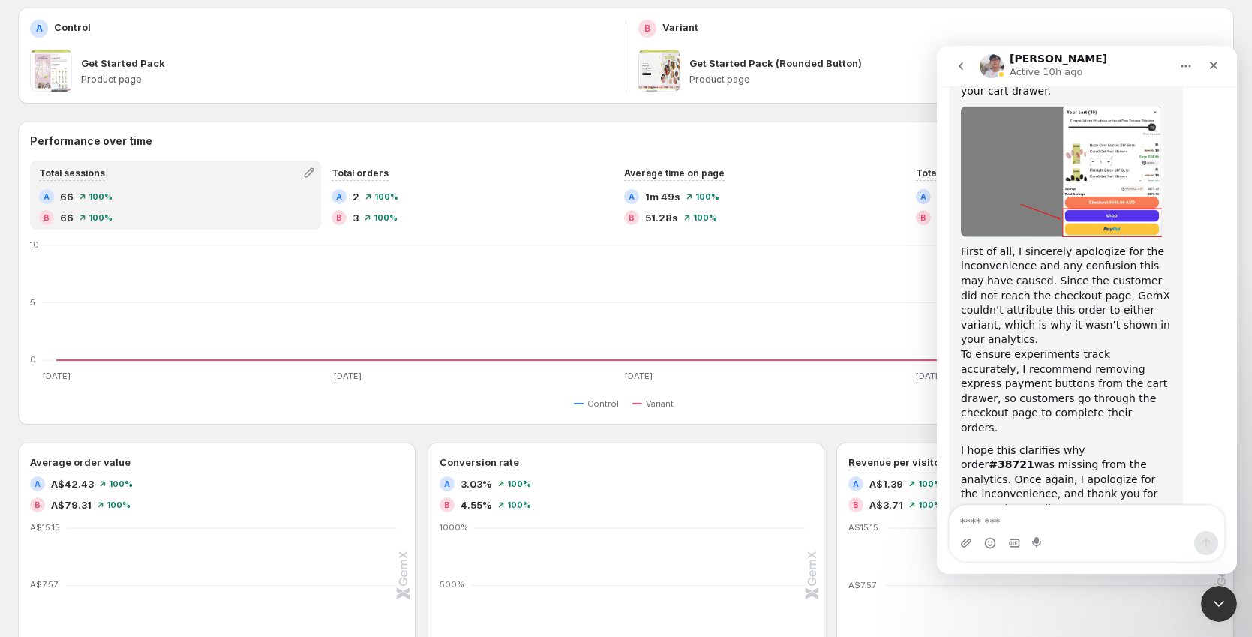
scroll to position [2514, 0]
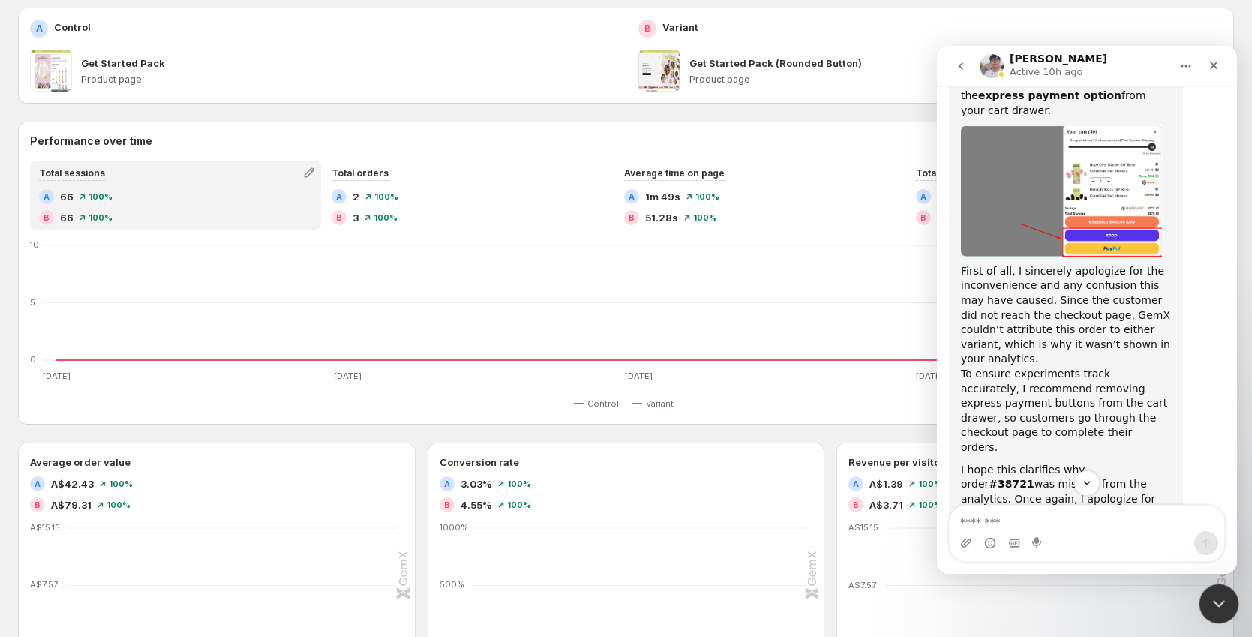
click at [1219, 589] on div "Close Intercom Messenger" at bounding box center [1217, 602] width 36 height 36
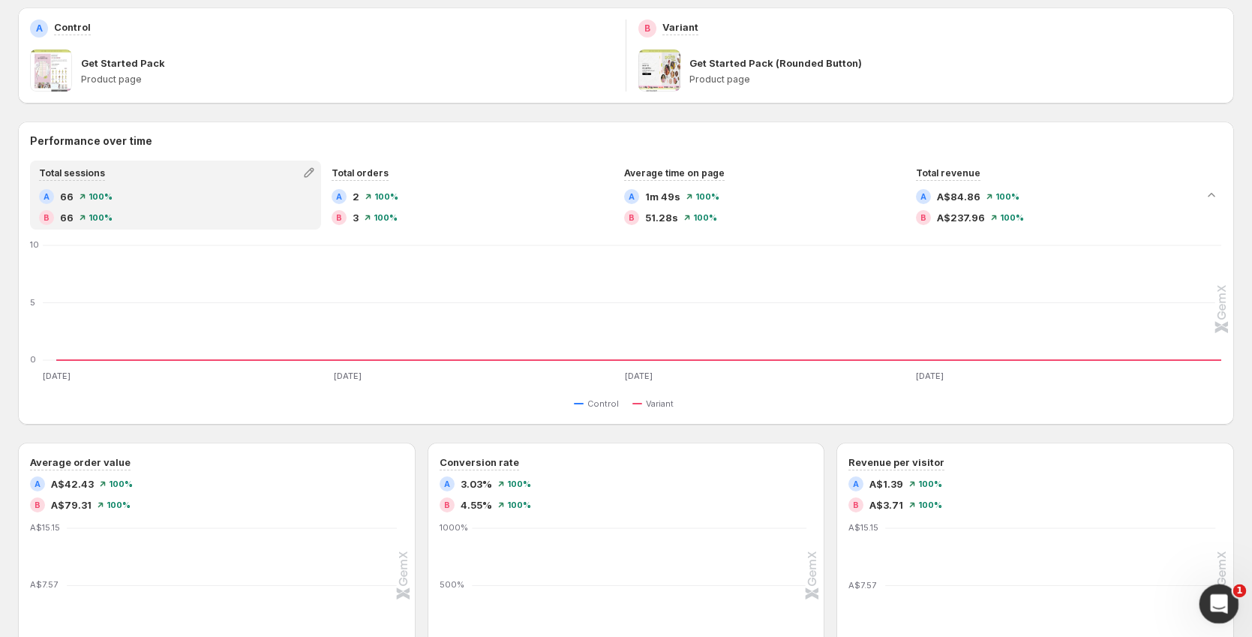
scroll to position [2283, 0]
click at [1213, 607] on icon "Open Intercom Messenger" at bounding box center [1217, 602] width 25 height 25
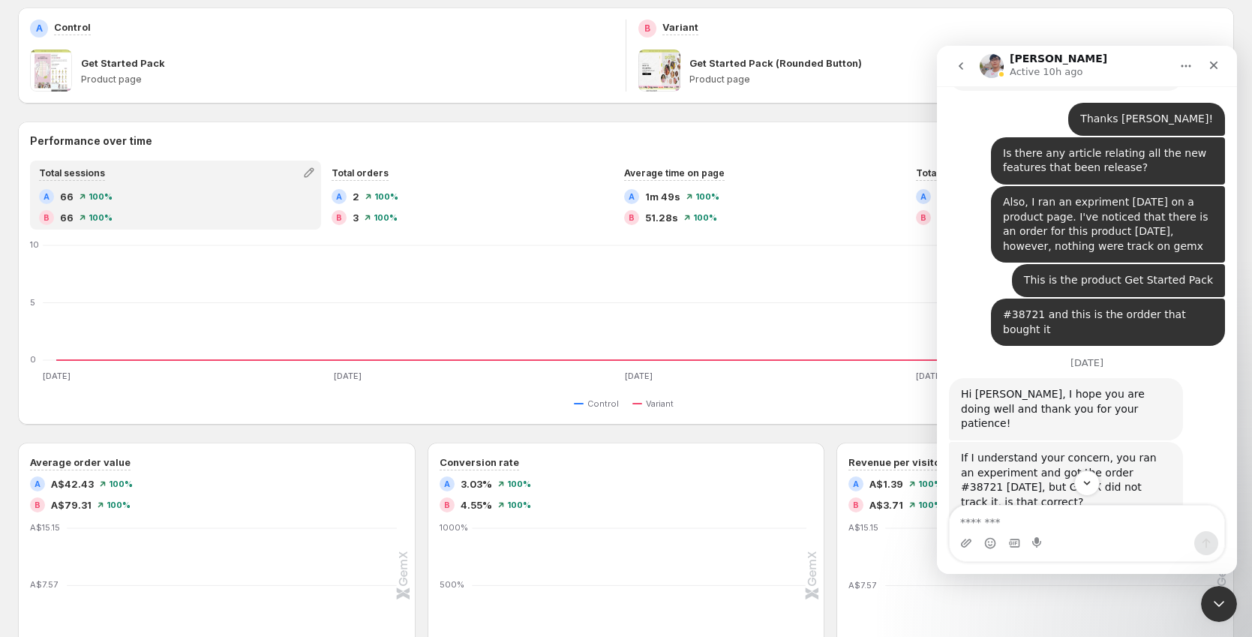
scroll to position [1395, 0]
click at [1216, 588] on div "Close Intercom Messenger" at bounding box center [1217, 602] width 36 height 36
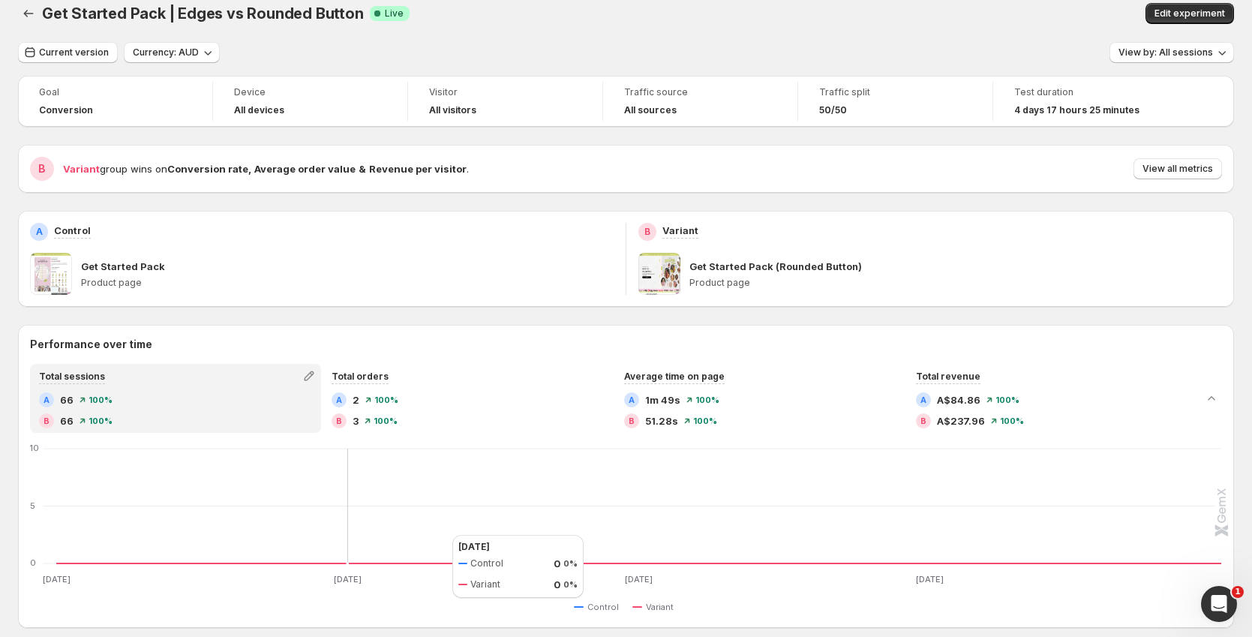
scroll to position [0, 0]
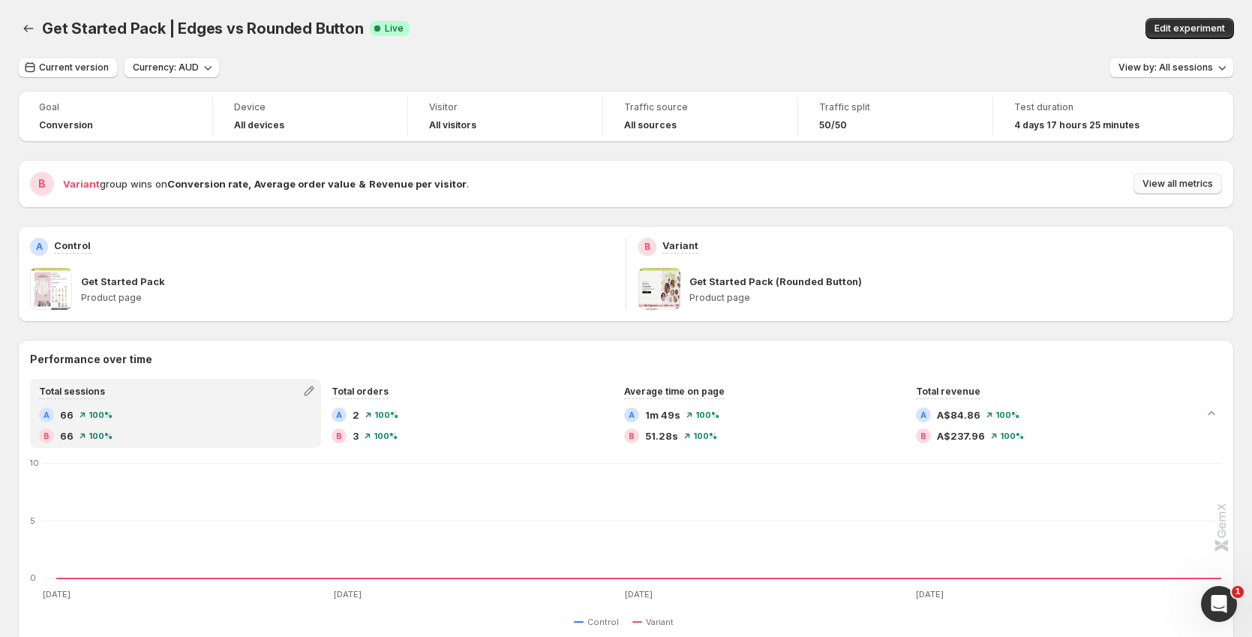
click at [1171, 187] on span "View all metrics" at bounding box center [1178, 184] width 71 height 12
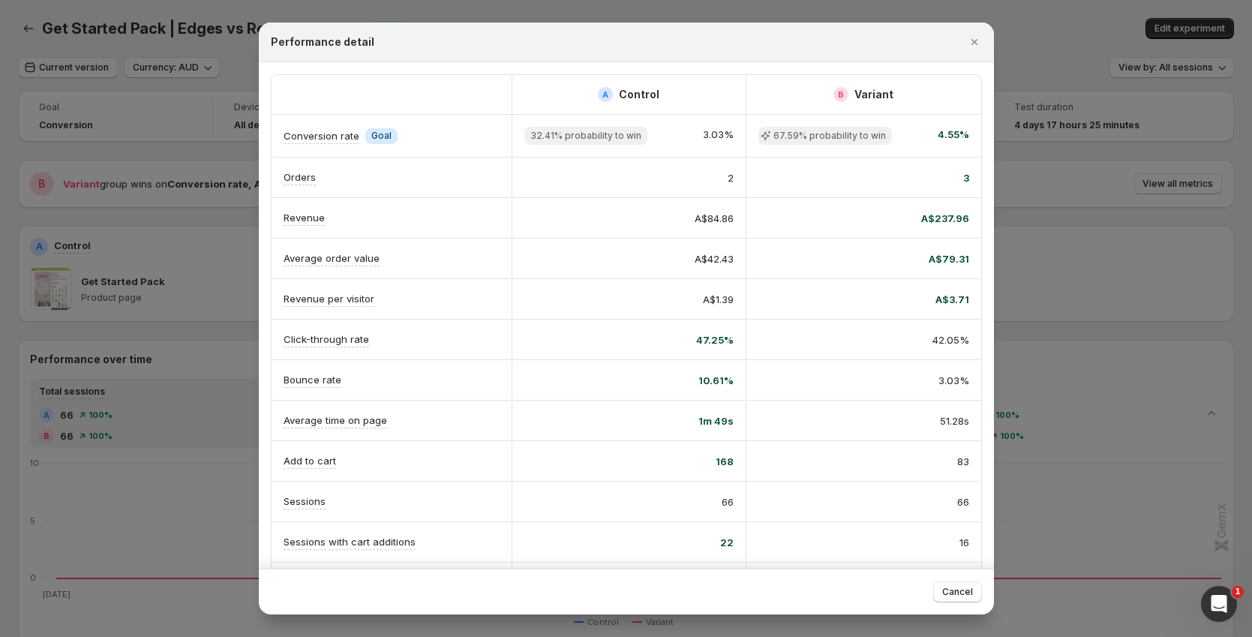
click at [1112, 180] on div at bounding box center [626, 318] width 1252 height 637
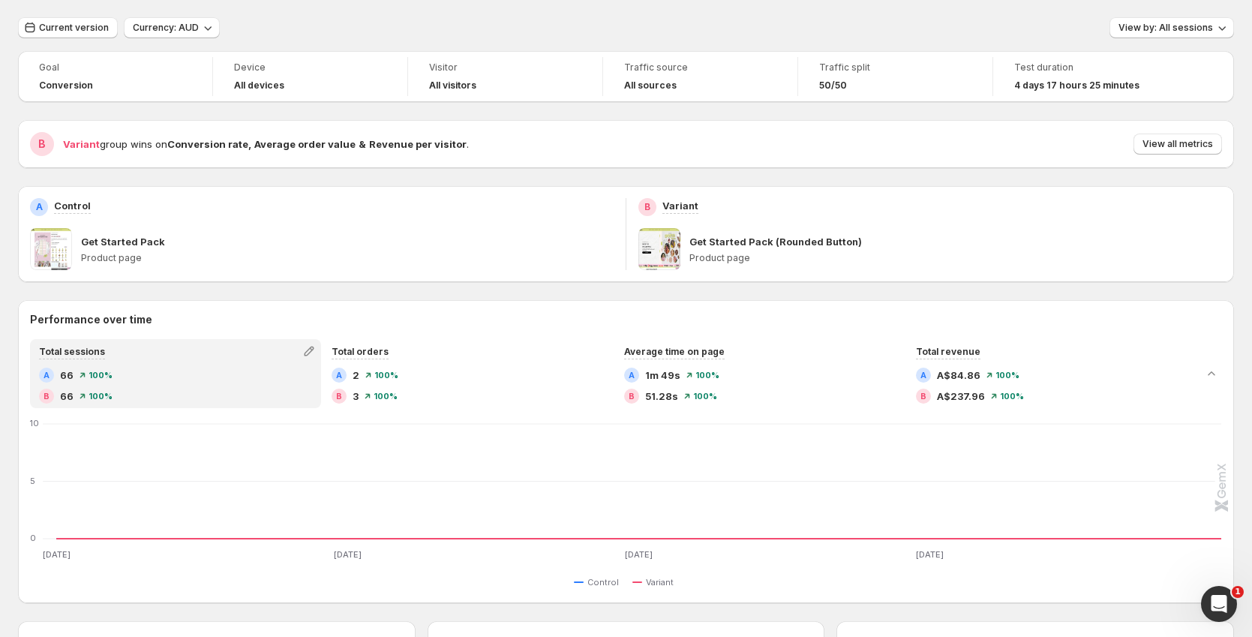
scroll to position [7, 0]
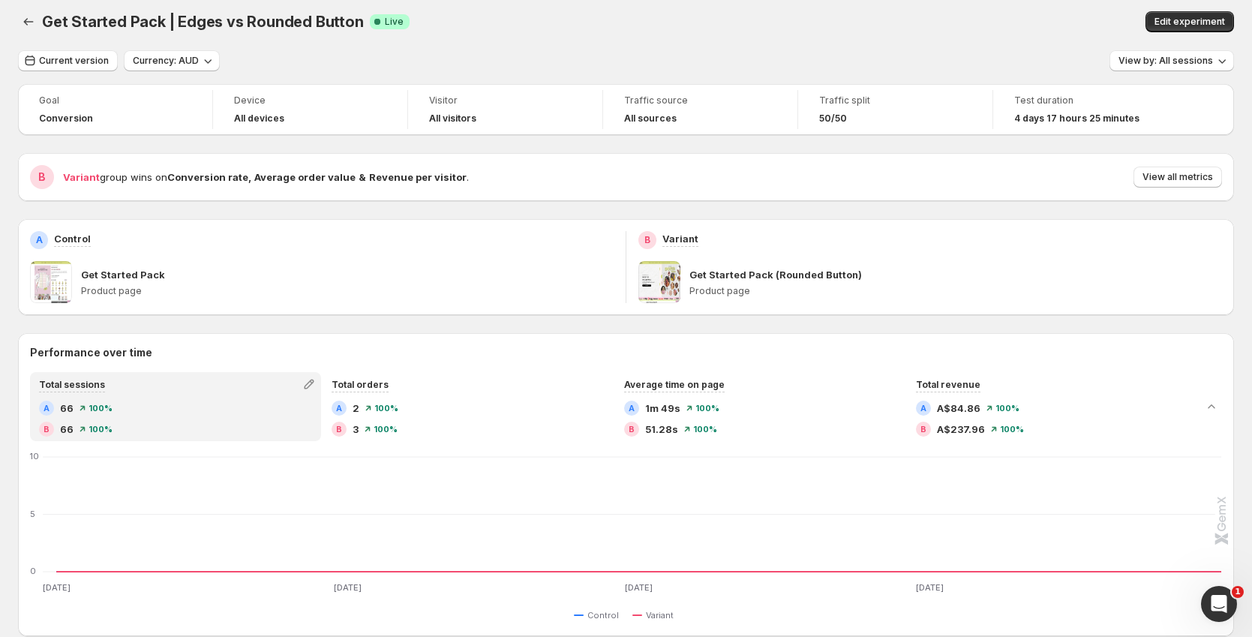
click at [1185, 163] on div "B Variant group wins on Conversion rate , Average order value & Revenue per vis…" at bounding box center [626, 177] width 1216 height 48
click at [1182, 170] on button "View all metrics" at bounding box center [1178, 177] width 89 height 21
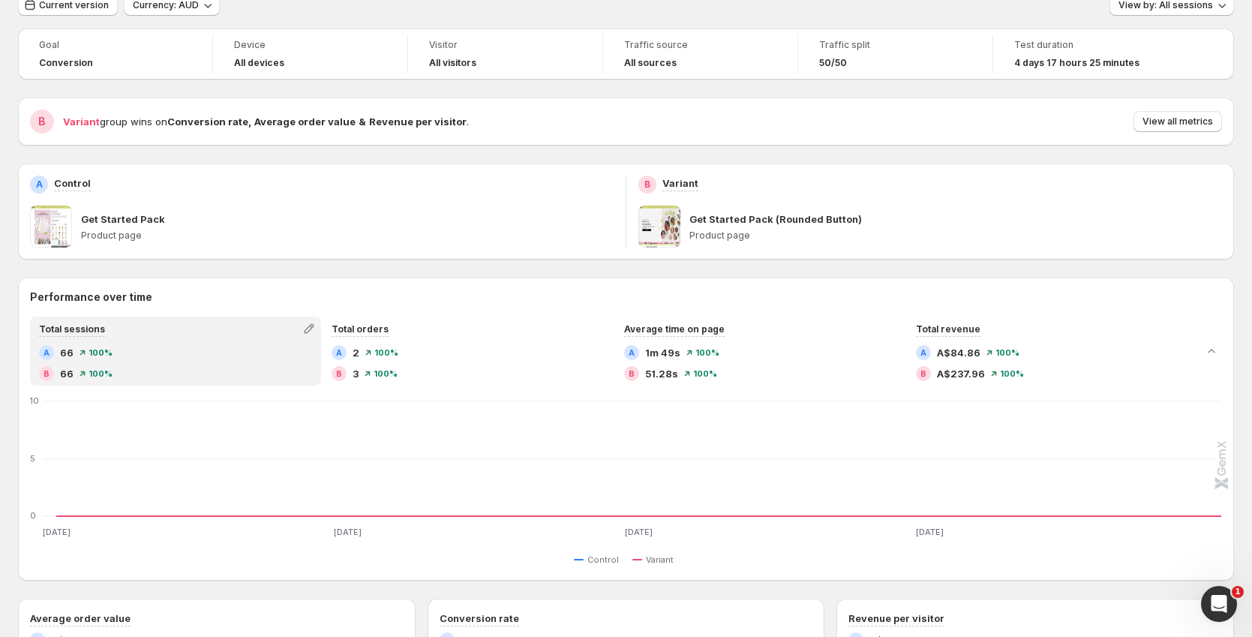
scroll to position [90, 0]
